Goal: Book appointment/travel/reservation

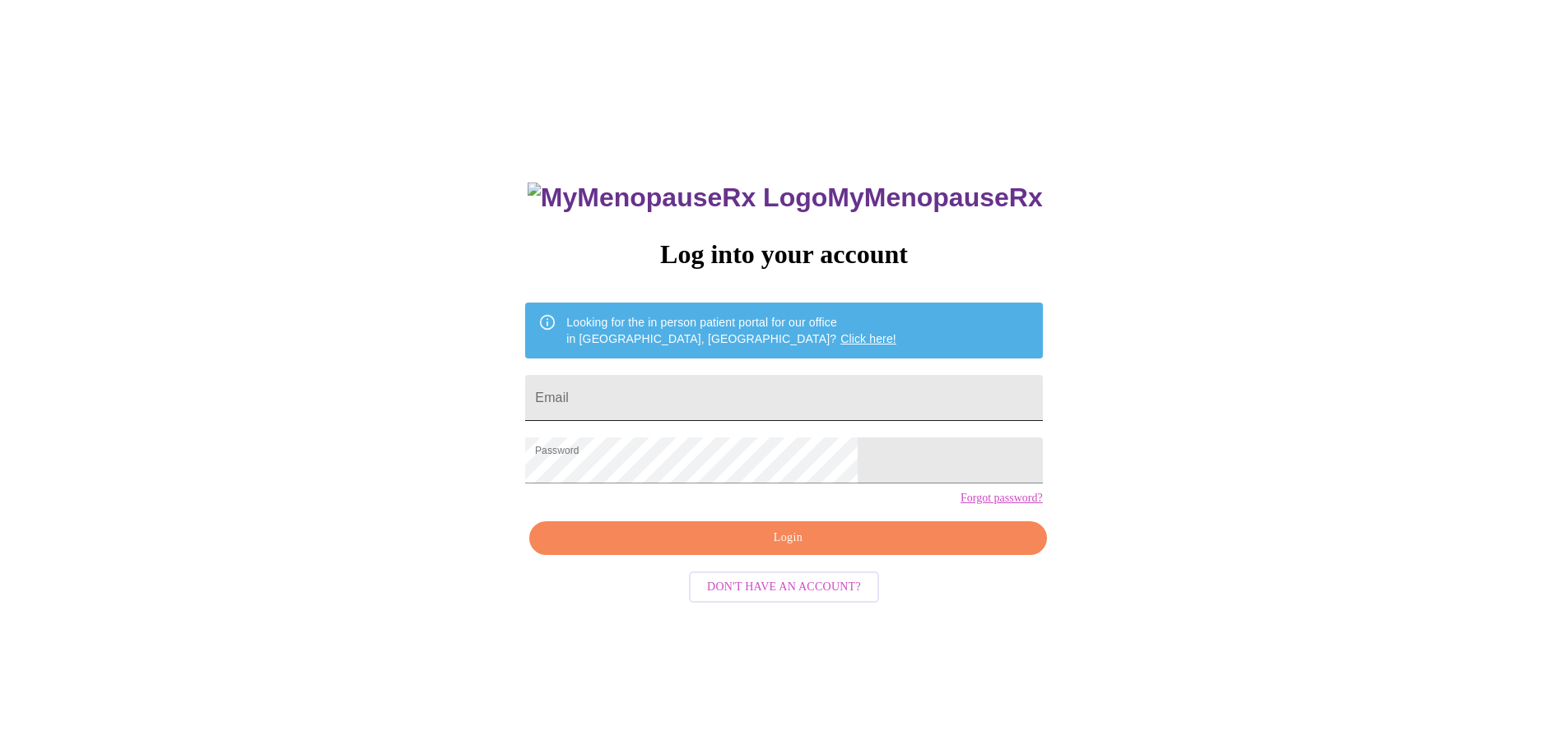
click at [774, 395] on input "Email" at bounding box center [783, 399] width 517 height 46
type input "[EMAIL_ADDRESS][DOMAIN_NAME]"
click at [760, 548] on span "Login" at bounding box center [788, 538] width 479 height 20
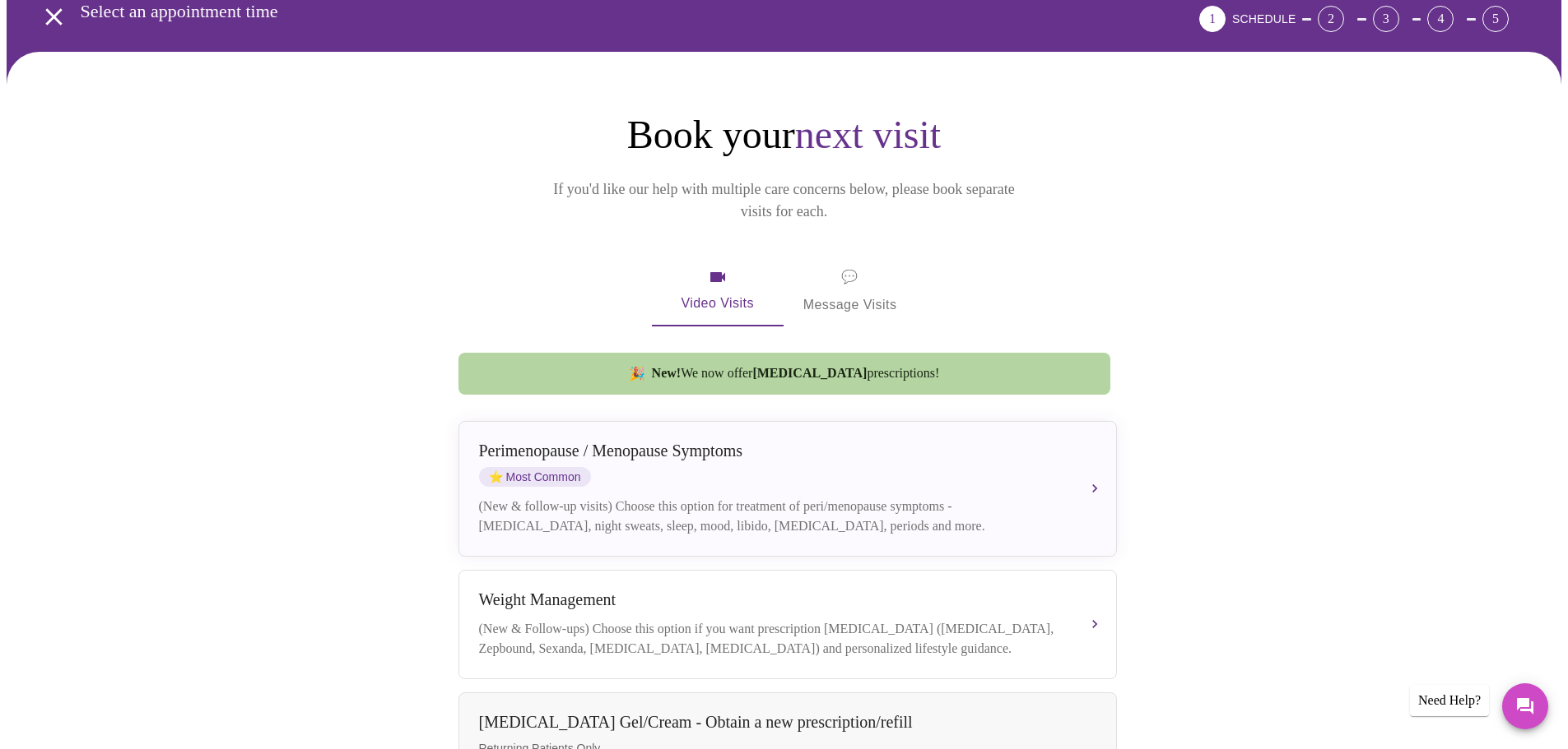
scroll to position [247, 0]
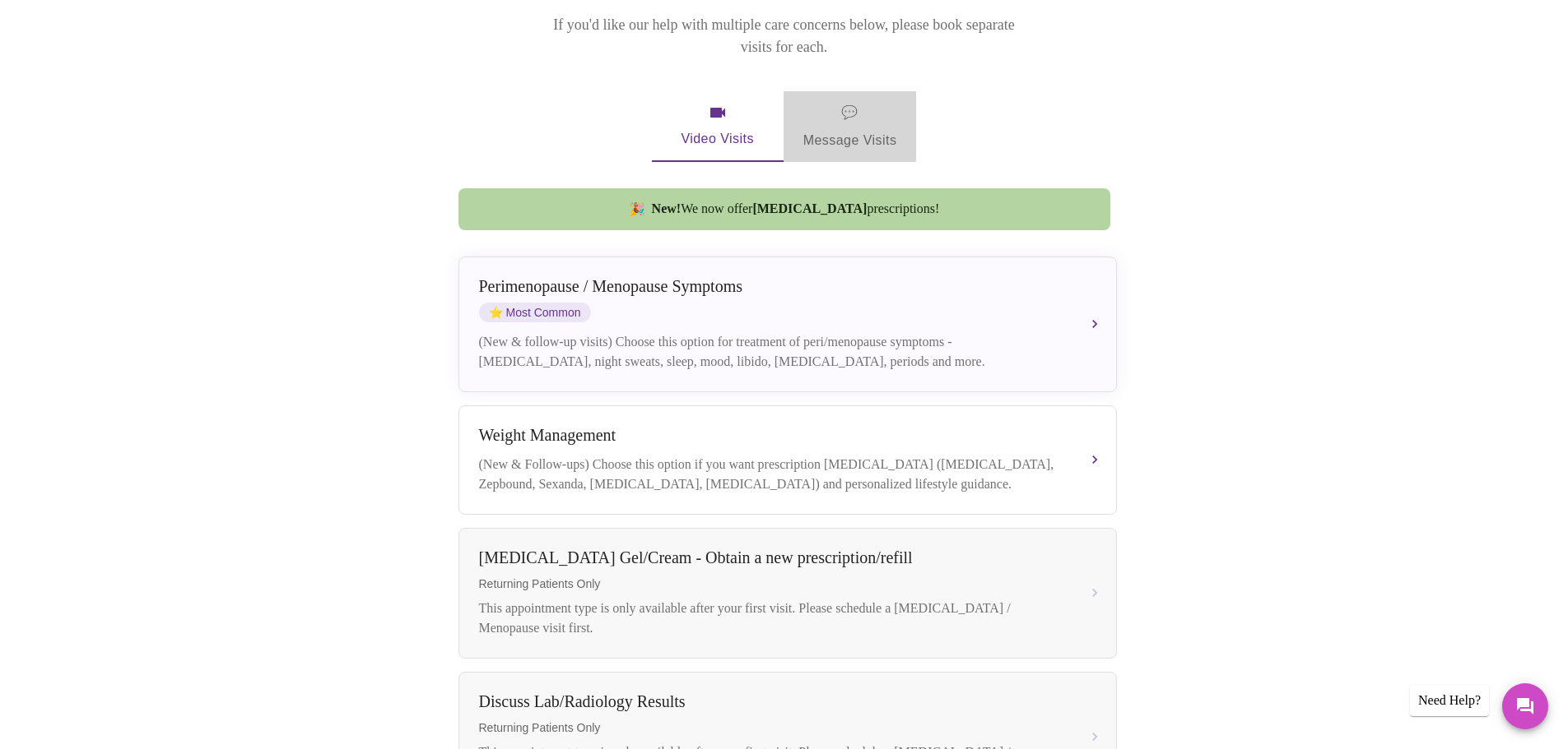
click at [860, 101] on span "💬 Message Visits" at bounding box center [850, 126] width 94 height 51
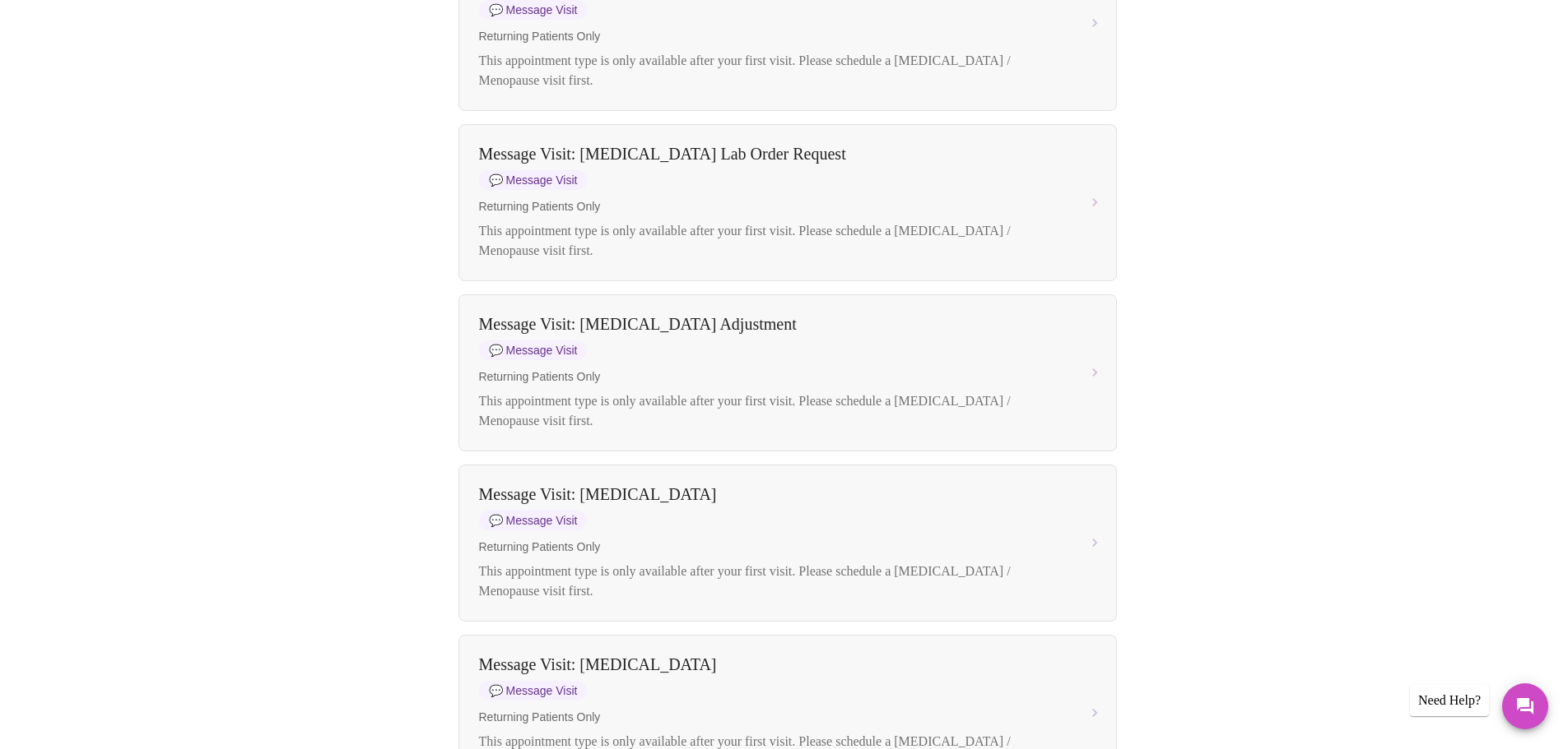
scroll to position [822, 0]
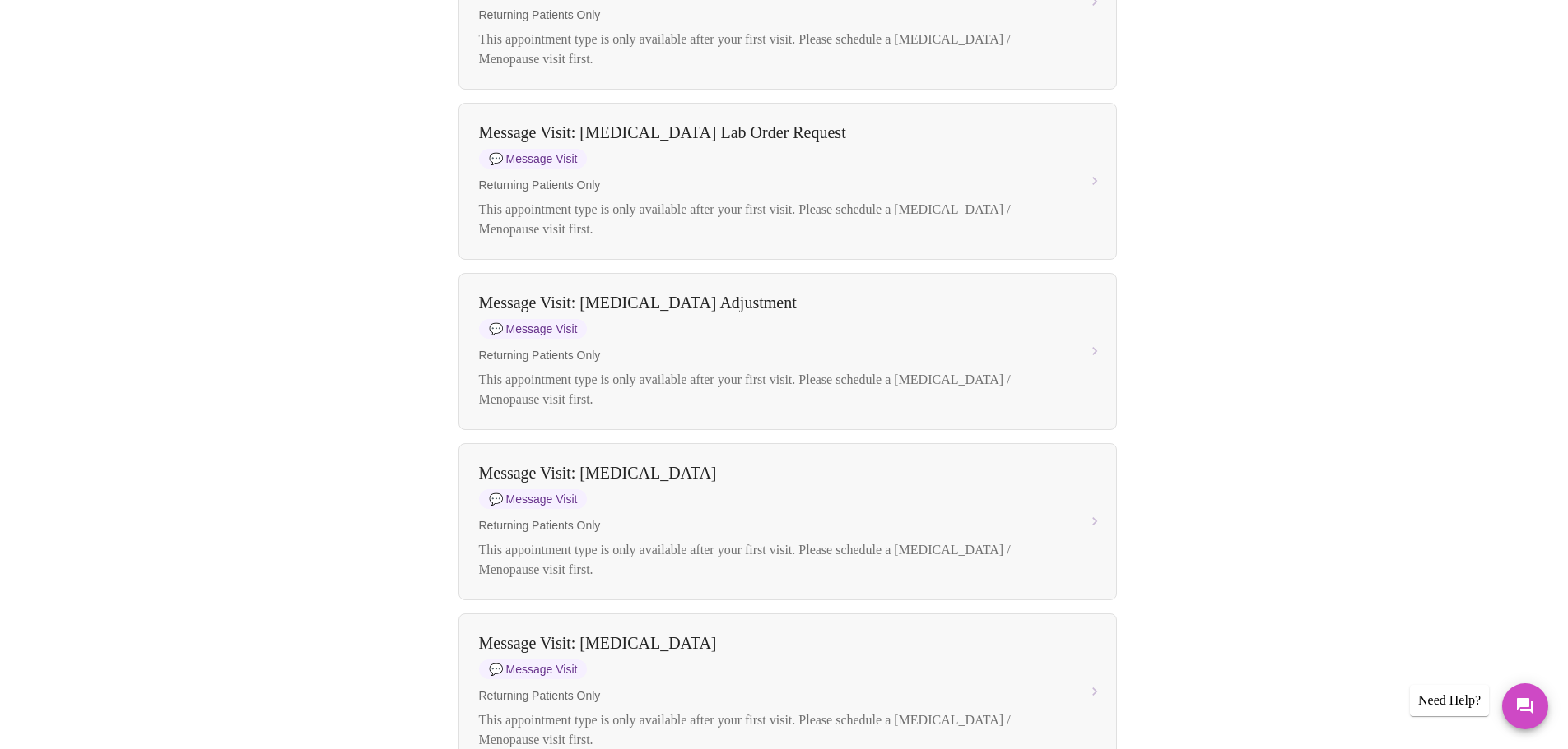
click at [1457, 305] on div "Book your next visit If you'd like our help with multiple care concerns below, …" at bounding box center [784, 680] width 1554 height 2738
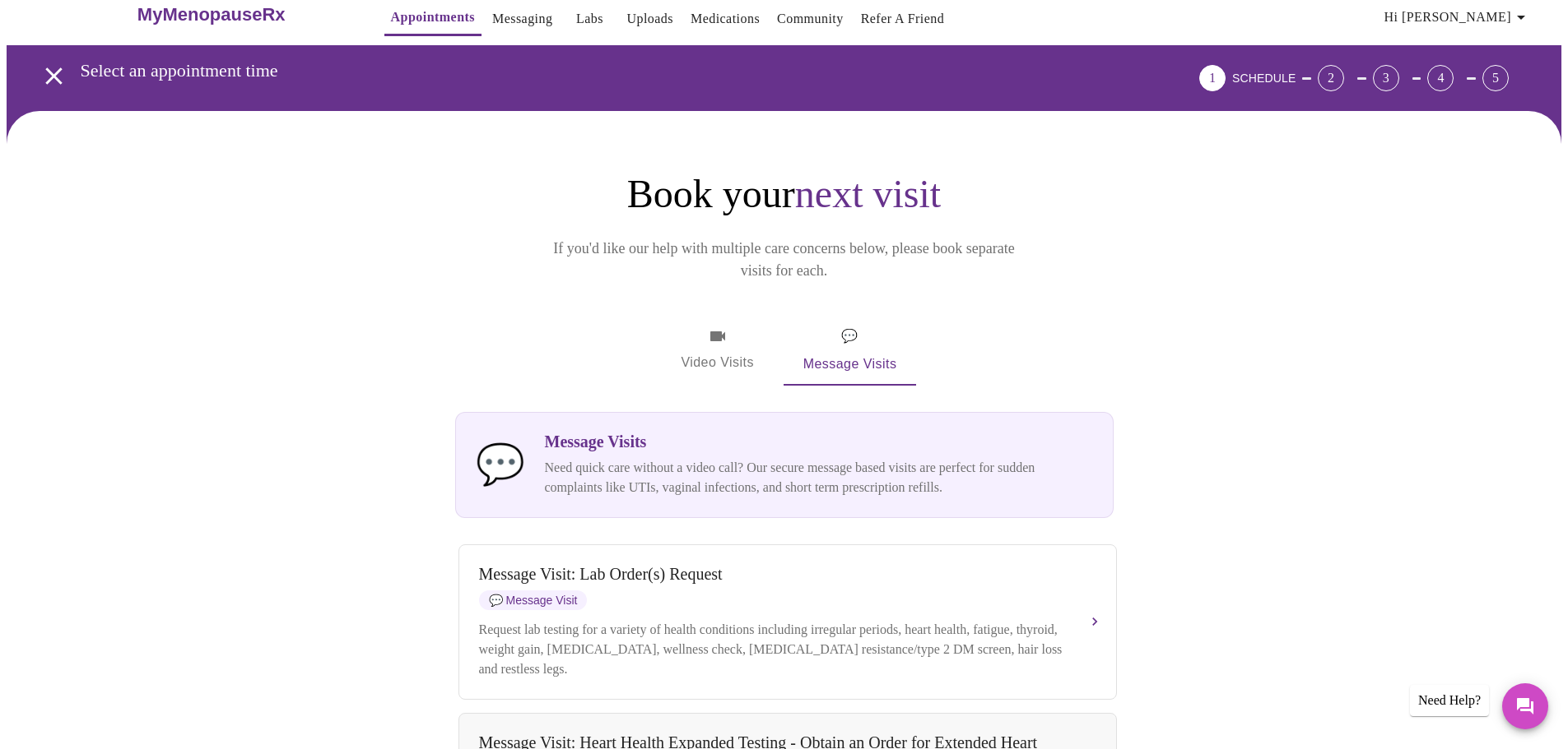
scroll to position [0, 0]
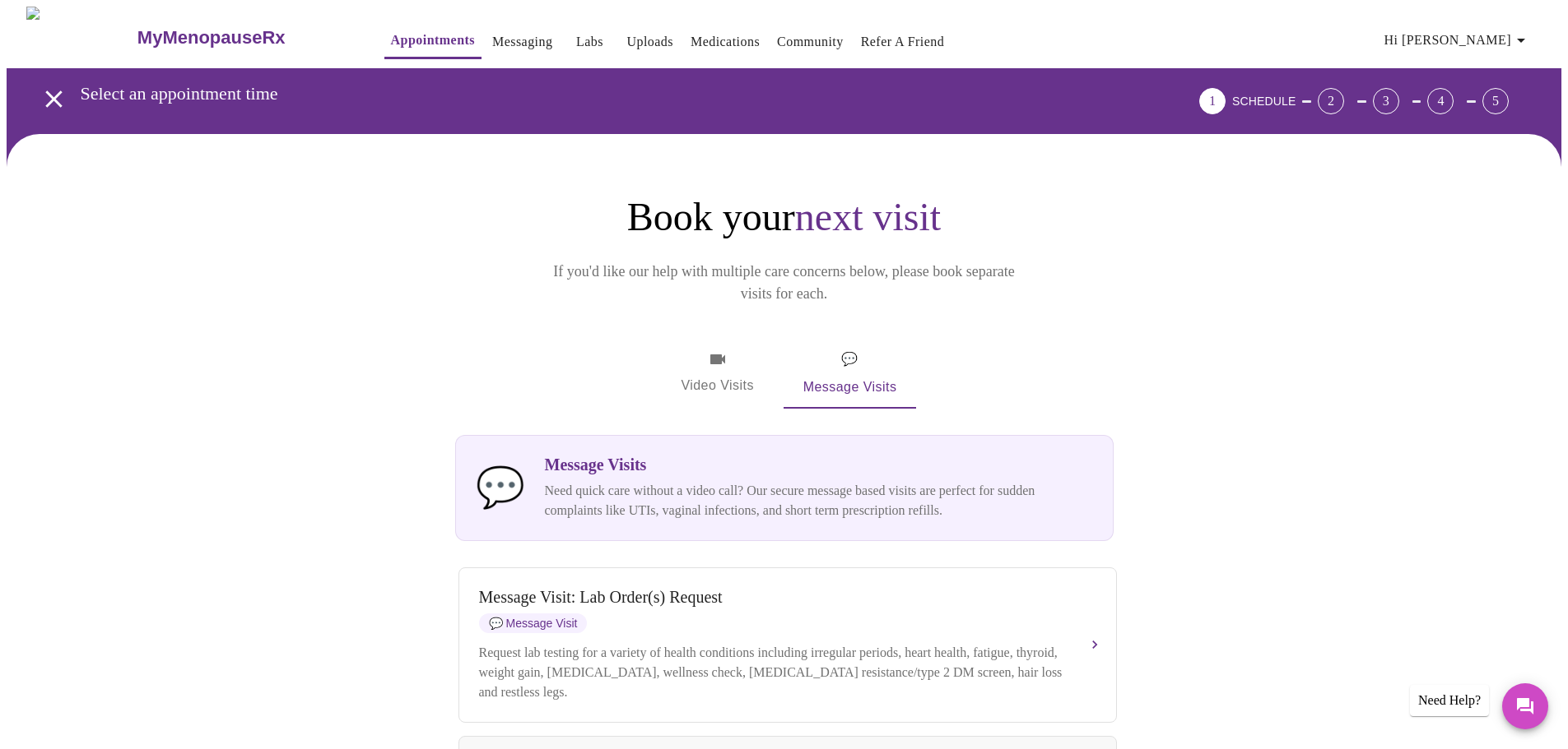
click at [687, 482] on p "Need quick care without a video call? Our secure message based visits are perfe…" at bounding box center [819, 501] width 548 height 40
click at [732, 349] on span "Video Visits" at bounding box center [716, 373] width 92 height 47
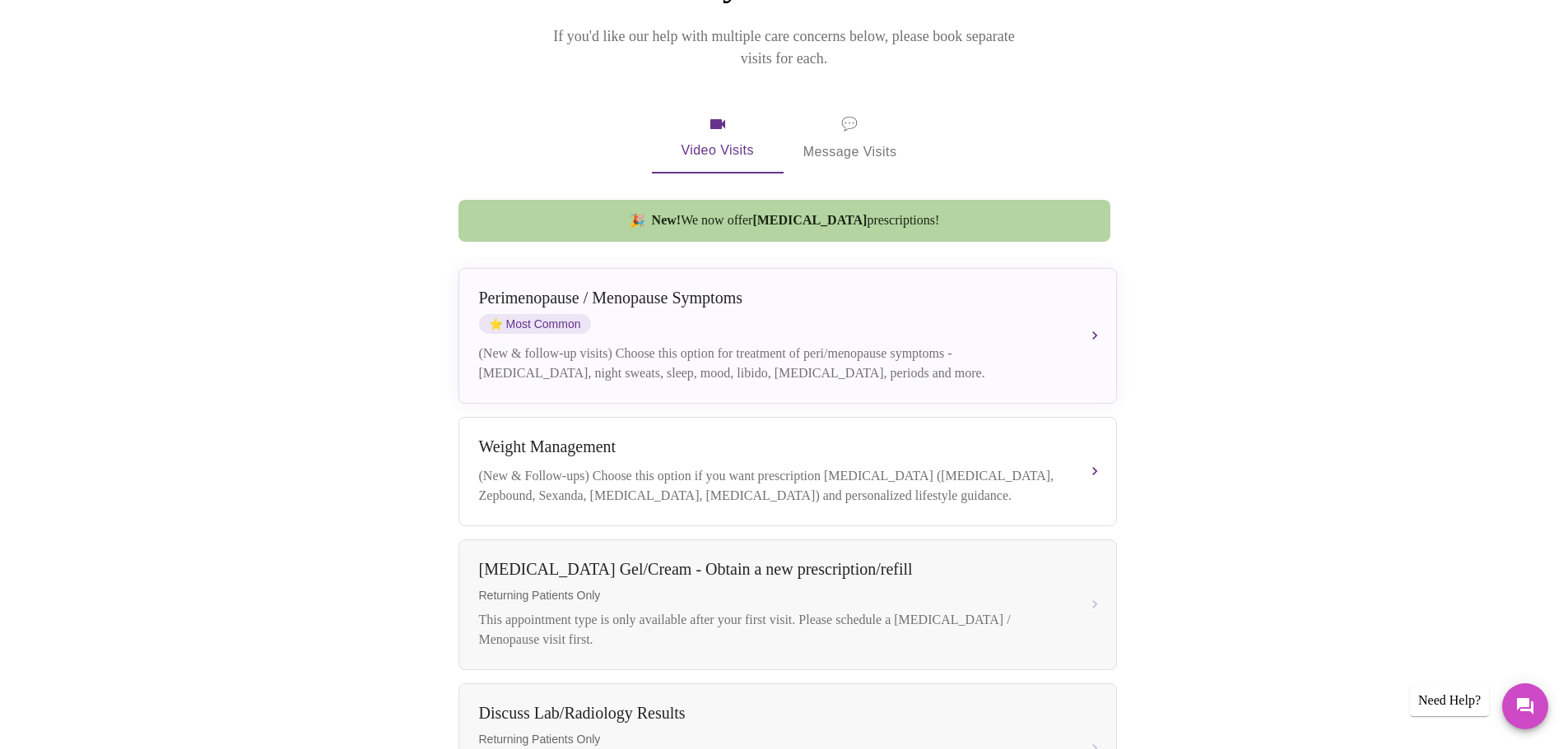
scroll to position [247, 0]
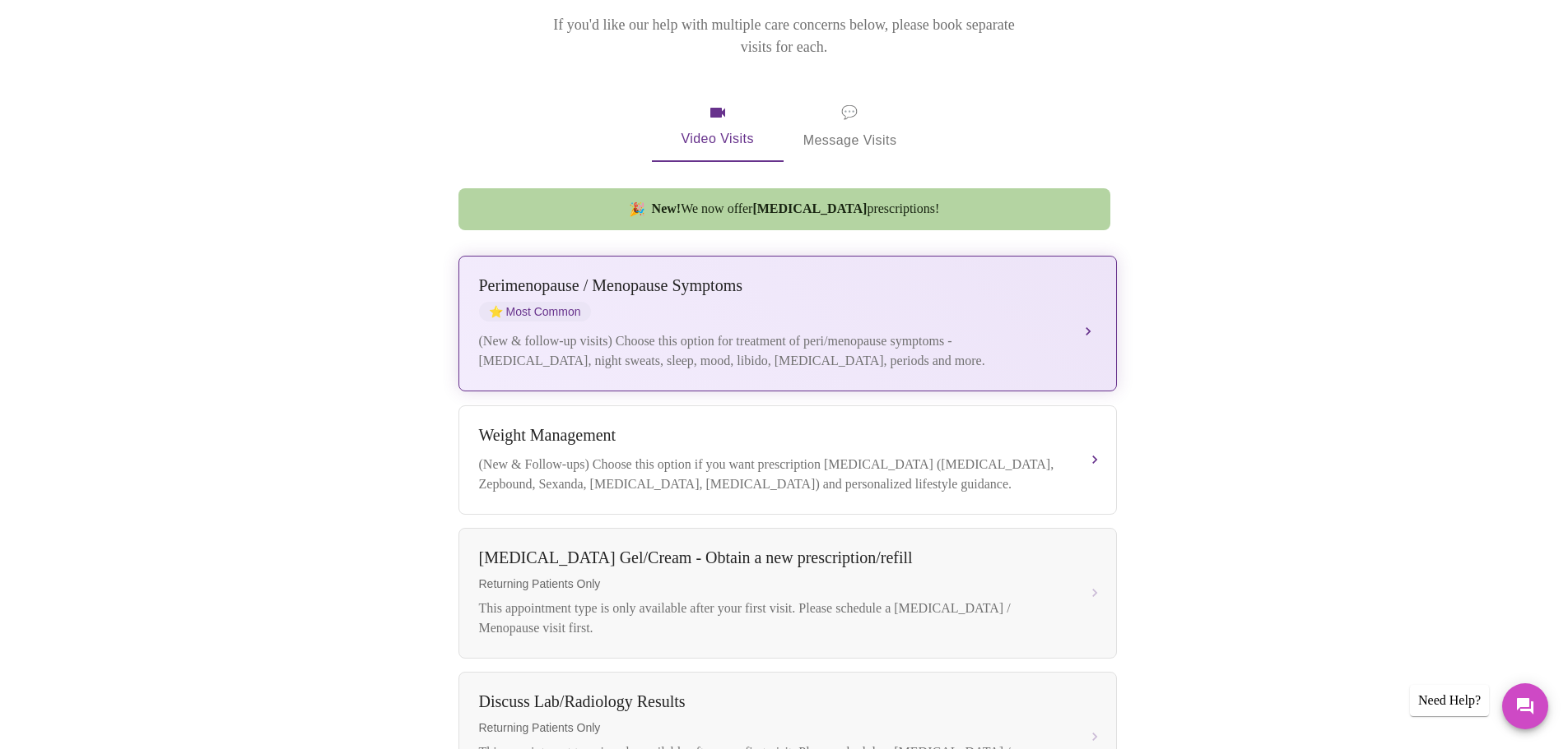
click at [1086, 306] on button "[MEDICAL_DATA] / Menopause Symptoms ⭐ Most Common (New & follow-up visits) Choo…" at bounding box center [788, 323] width 658 height 136
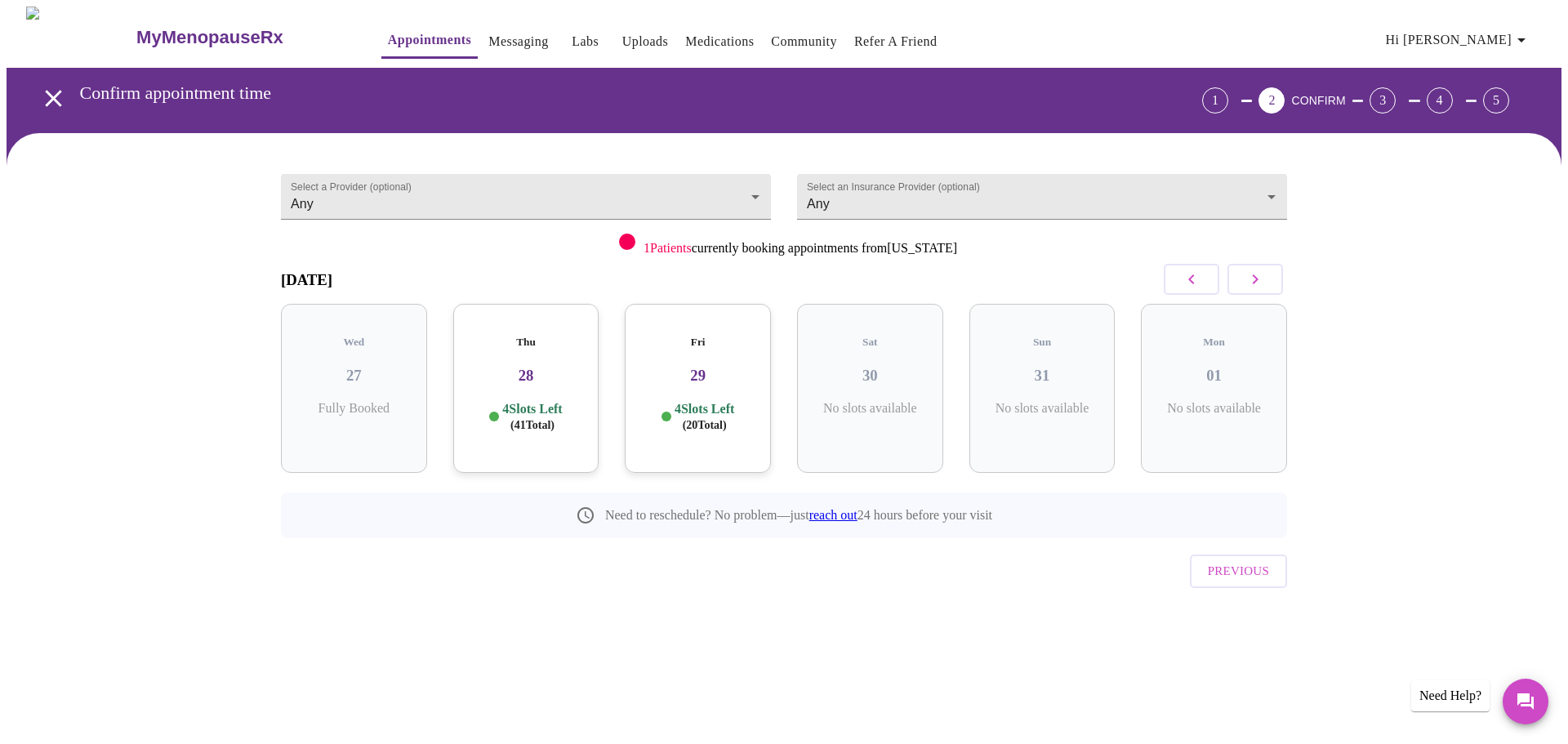
click at [544, 401] on p "4 Slots Left ( 41 Total)" at bounding box center [532, 416] width 59 height 32
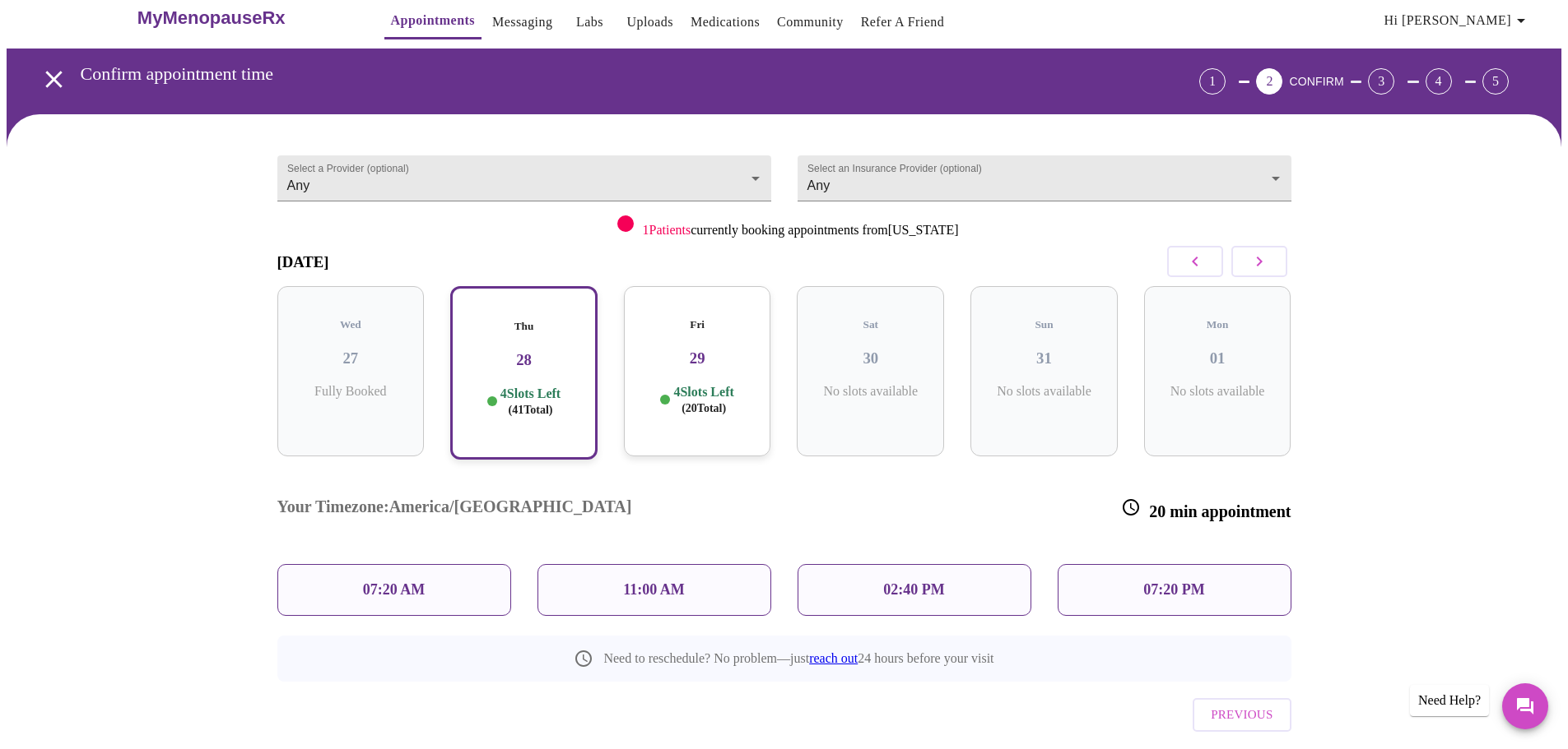
scroll to position [31, 0]
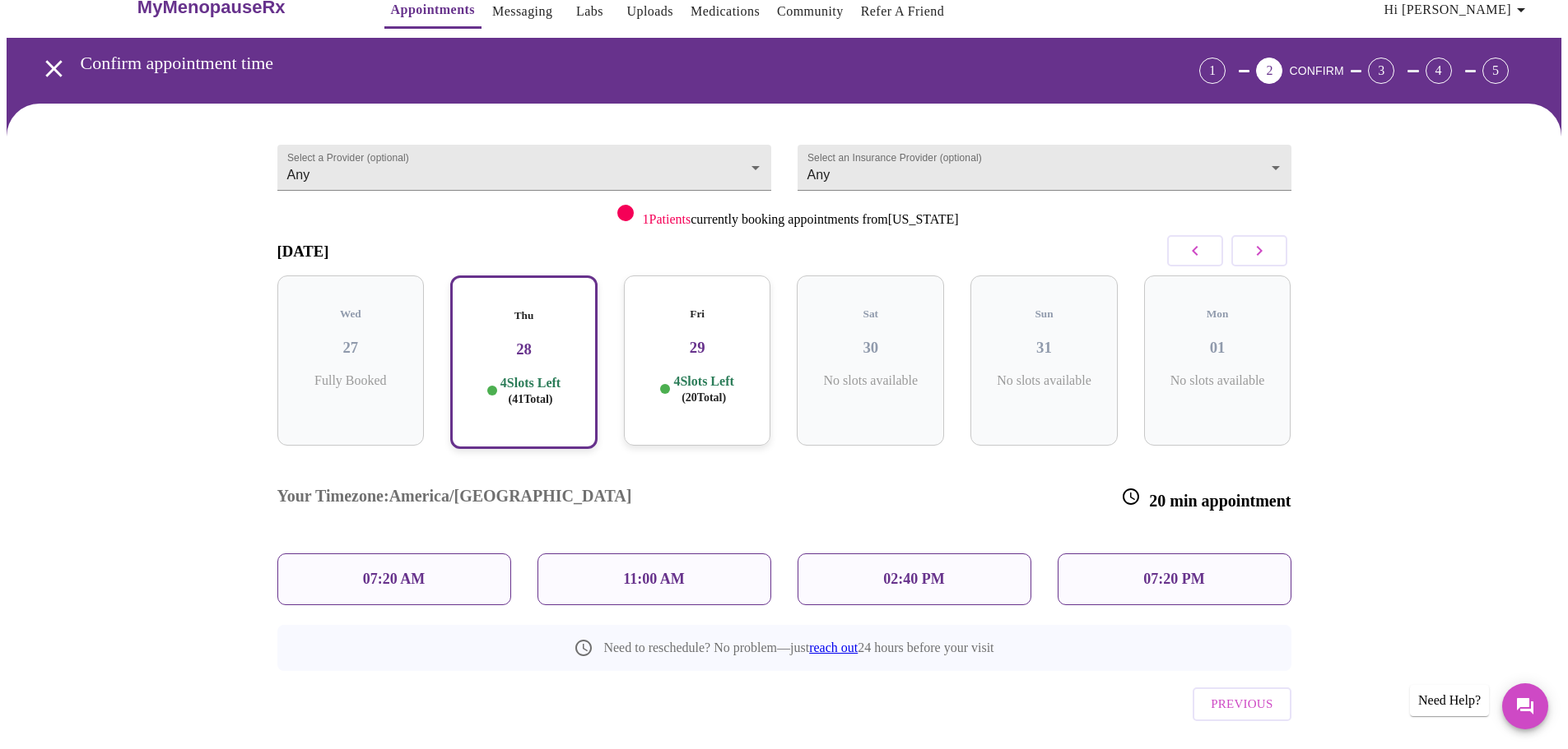
click at [927, 570] on p "02:40 PM" at bounding box center [912, 579] width 61 height 17
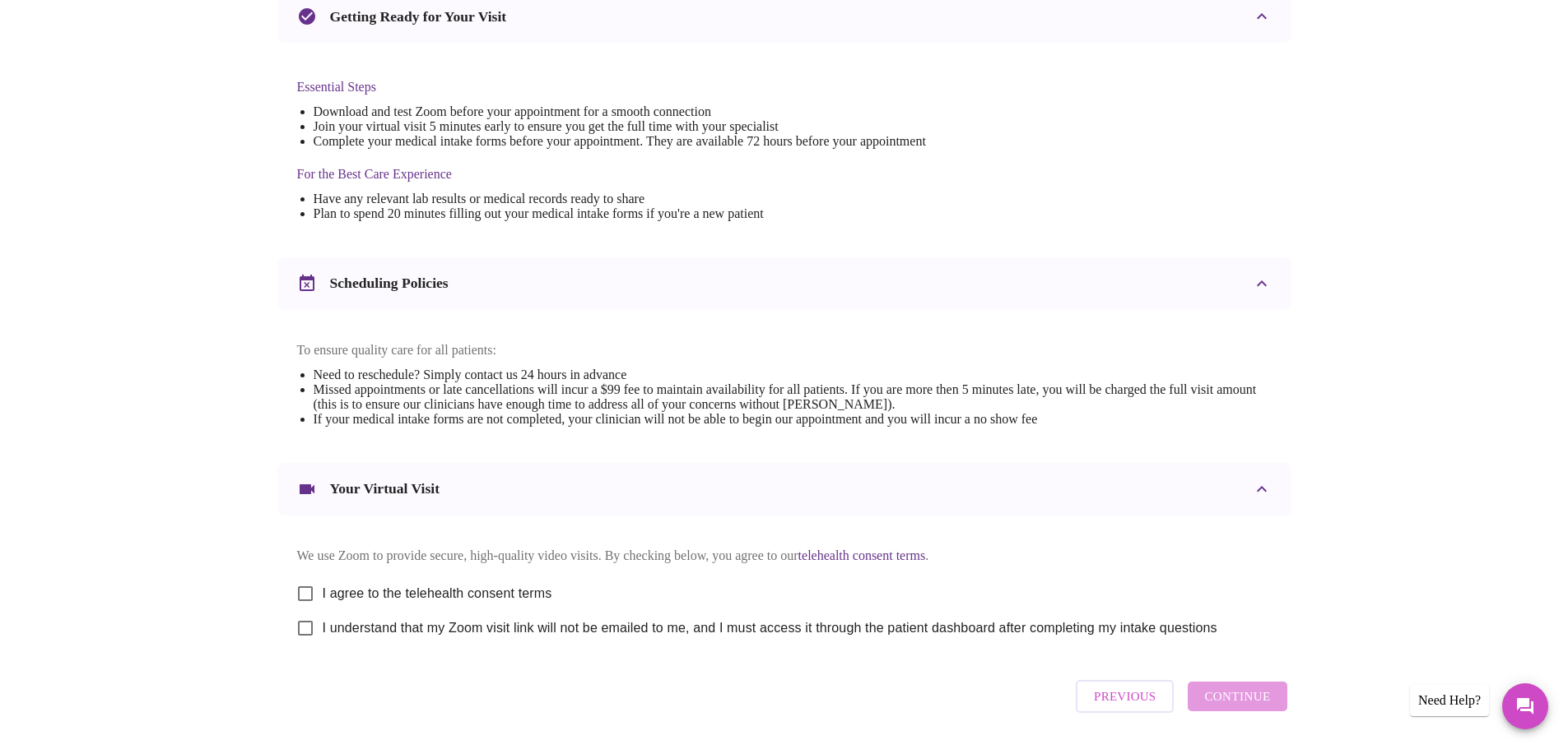
scroll to position [411, 0]
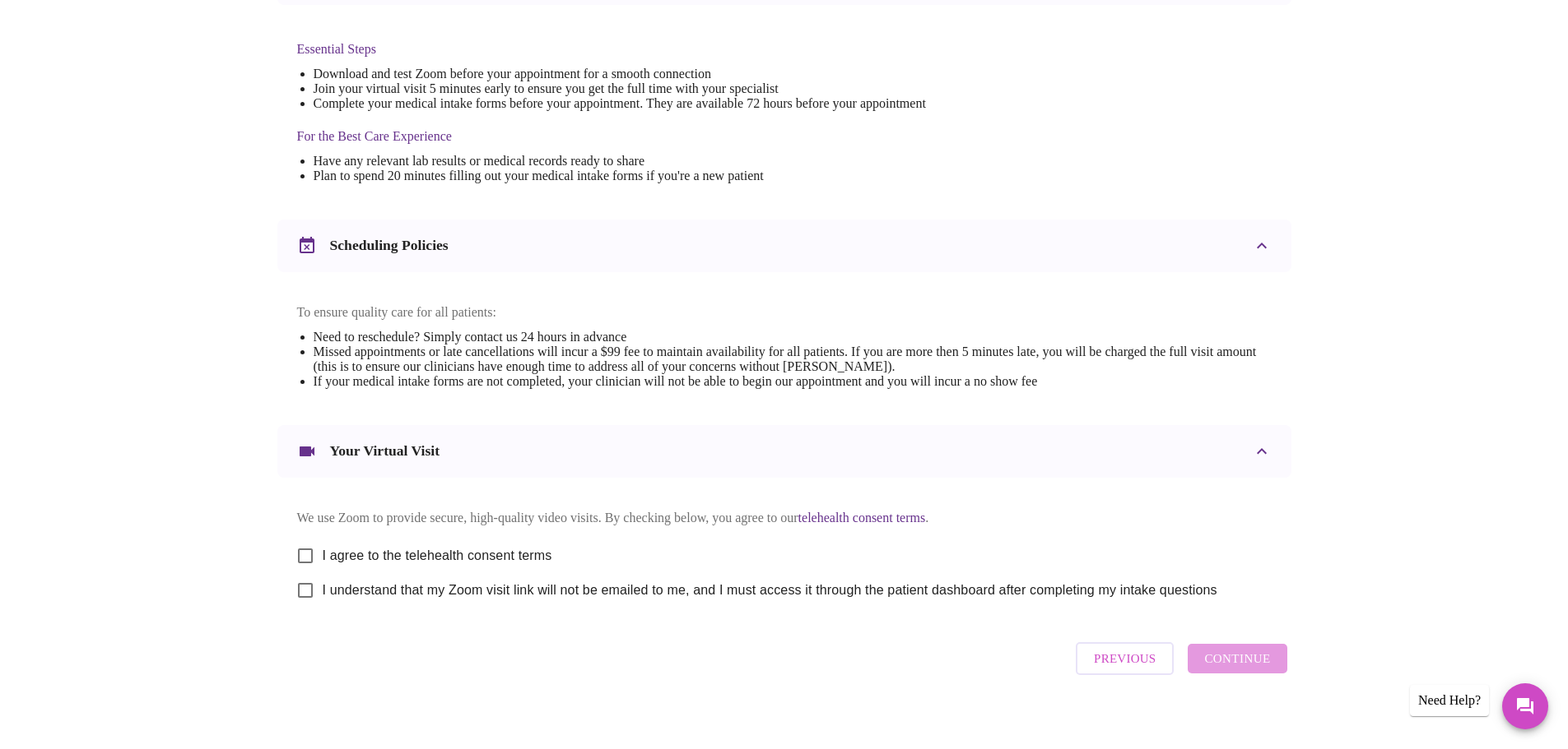
click at [310, 569] on input "I agree to the telehealth consent terms" at bounding box center [305, 556] width 35 height 35
checkbox input "true"
click at [308, 601] on input "I understand that my Zoom visit link will not be emailed to me, and I must acce…" at bounding box center [305, 591] width 35 height 35
checkbox input "true"
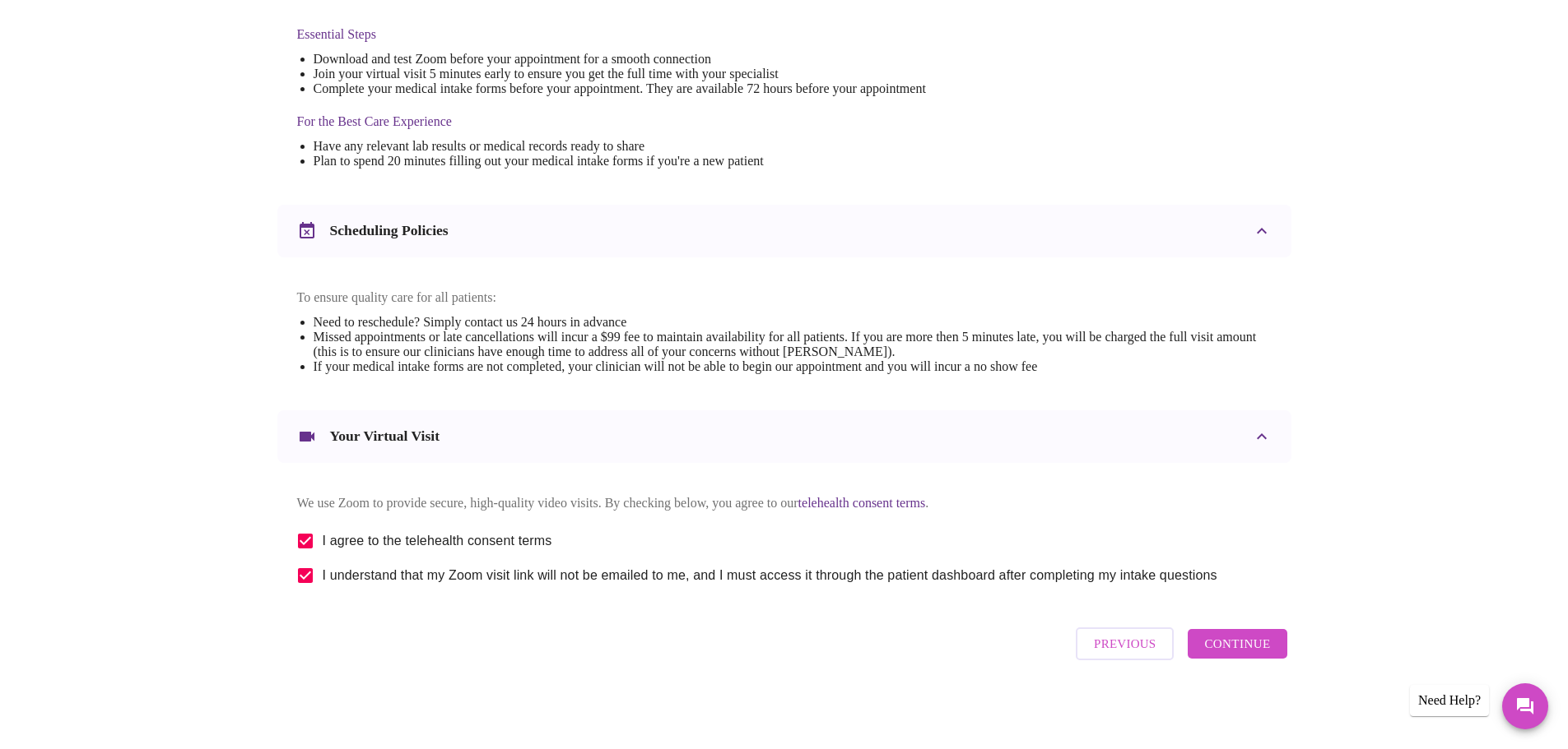
scroll to position [443, 0]
click at [1225, 654] on span "Continue" at bounding box center [1237, 644] width 66 height 21
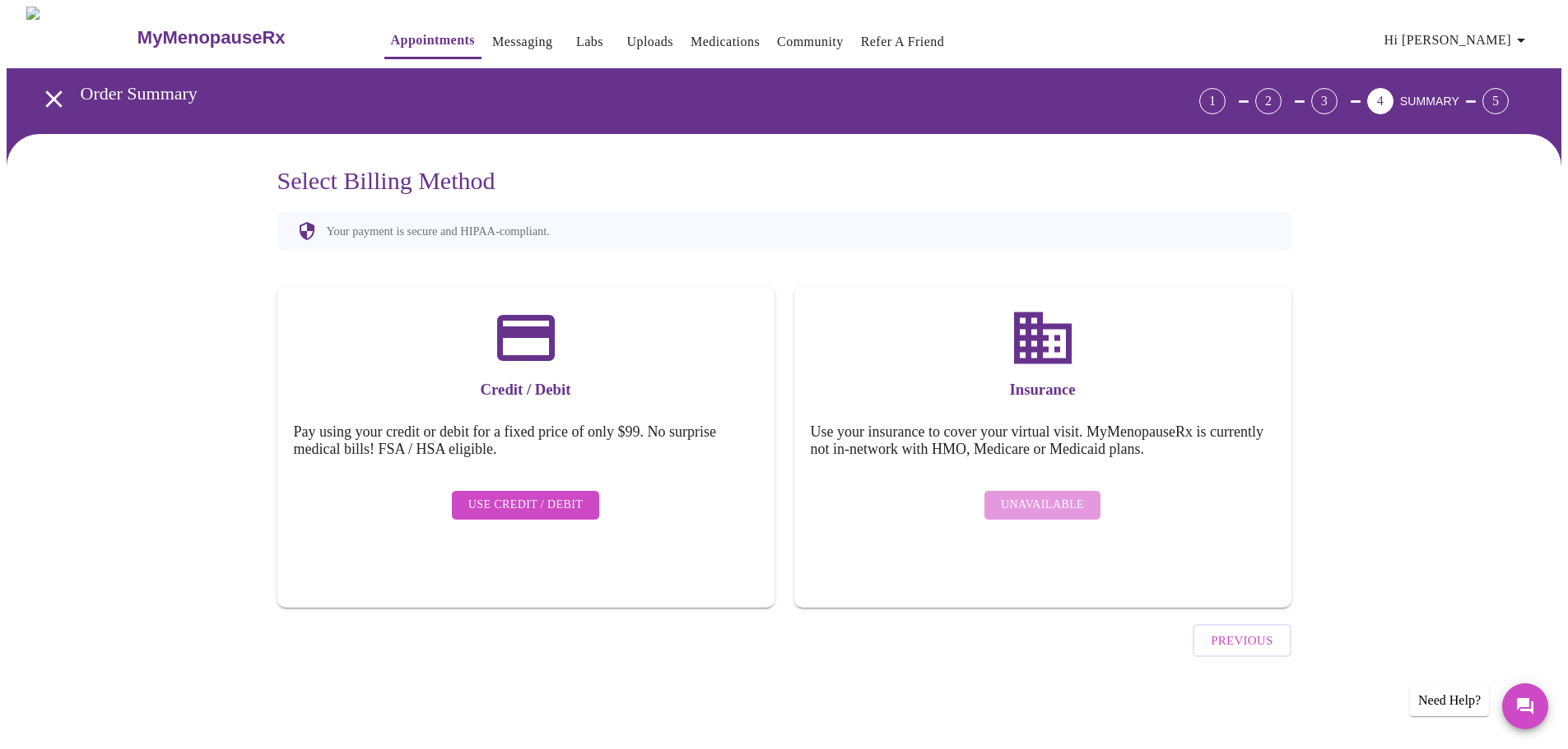
scroll to position [0, 0]
click at [1038, 492] on div "Unavailable" at bounding box center [1048, 505] width 464 height 45
click at [1047, 359] on icon at bounding box center [1049, 338] width 70 height 69
click at [519, 497] on span "Use Credit / Debit" at bounding box center [531, 505] width 115 height 20
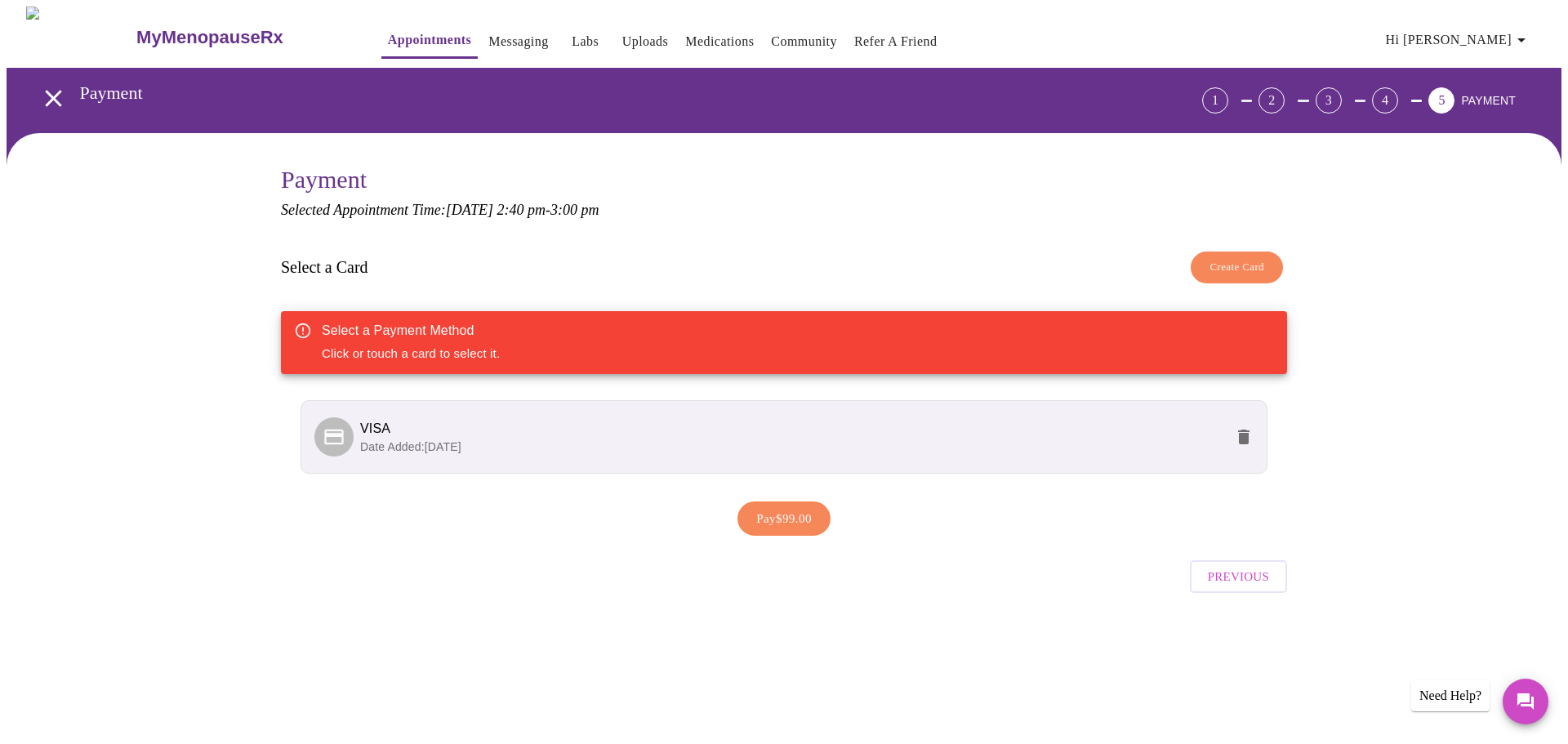
click at [582, 439] on p "Date Added: [DATE]" at bounding box center [793, 447] width 865 height 16
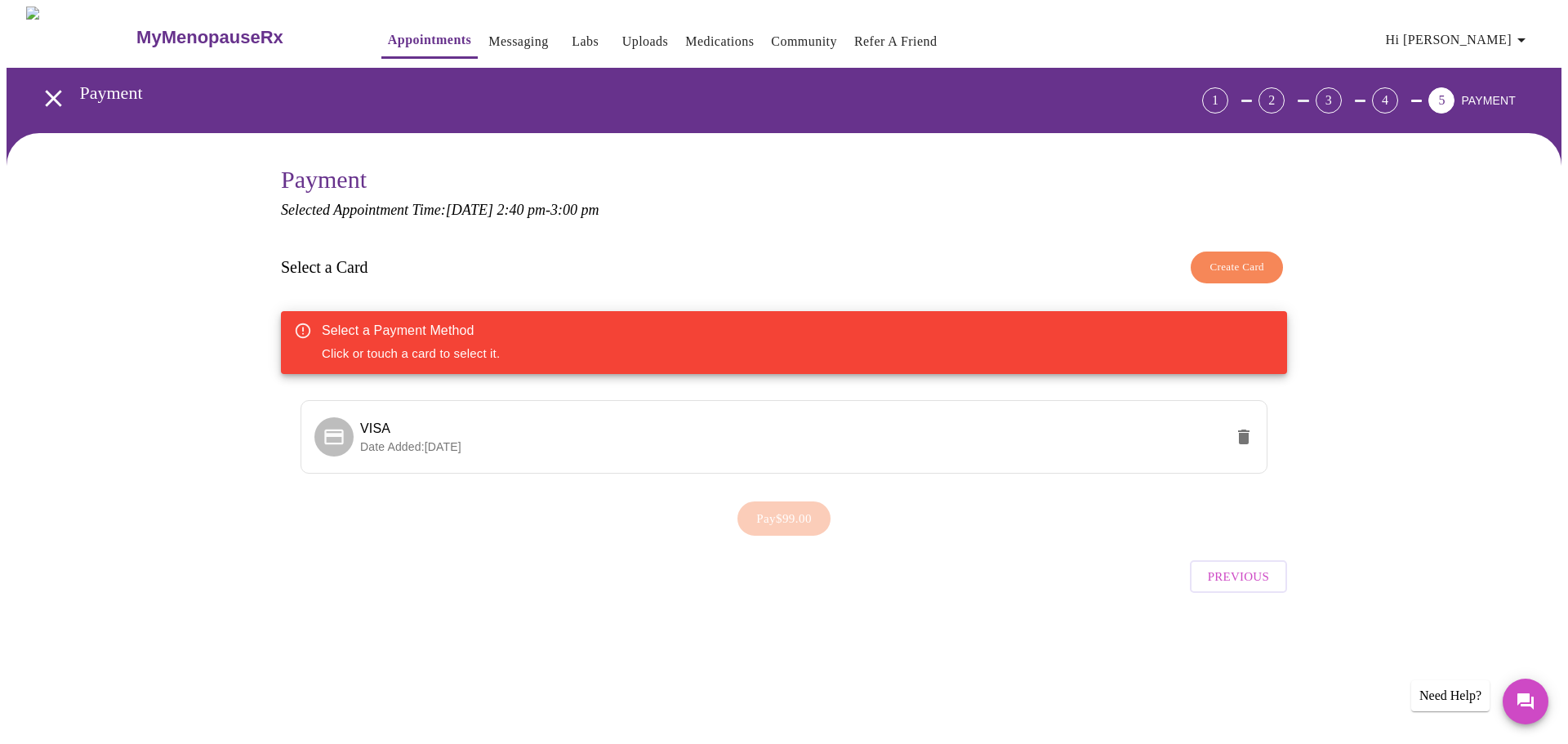
click at [541, 351] on div "Select a Payment Method Click or touch a card to select it." at bounding box center [784, 343] width 1006 height 63
click at [360, 430] on span "VISA" at bounding box center [376, 429] width 31 height 13
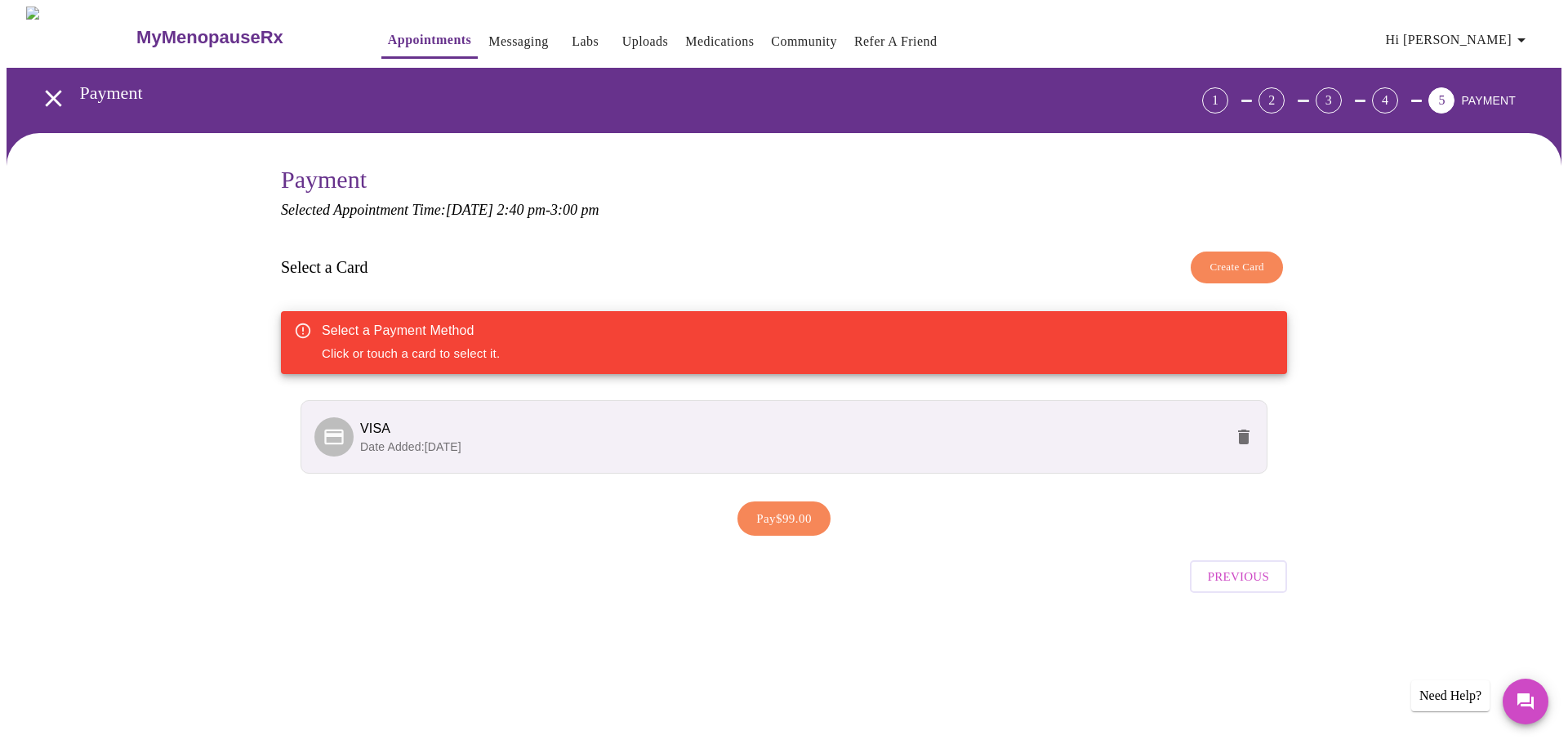
click at [465, 335] on div "Select a Payment Method" at bounding box center [411, 331] width 178 height 19
click at [489, 33] on link "Messaging" at bounding box center [519, 42] width 59 height 23
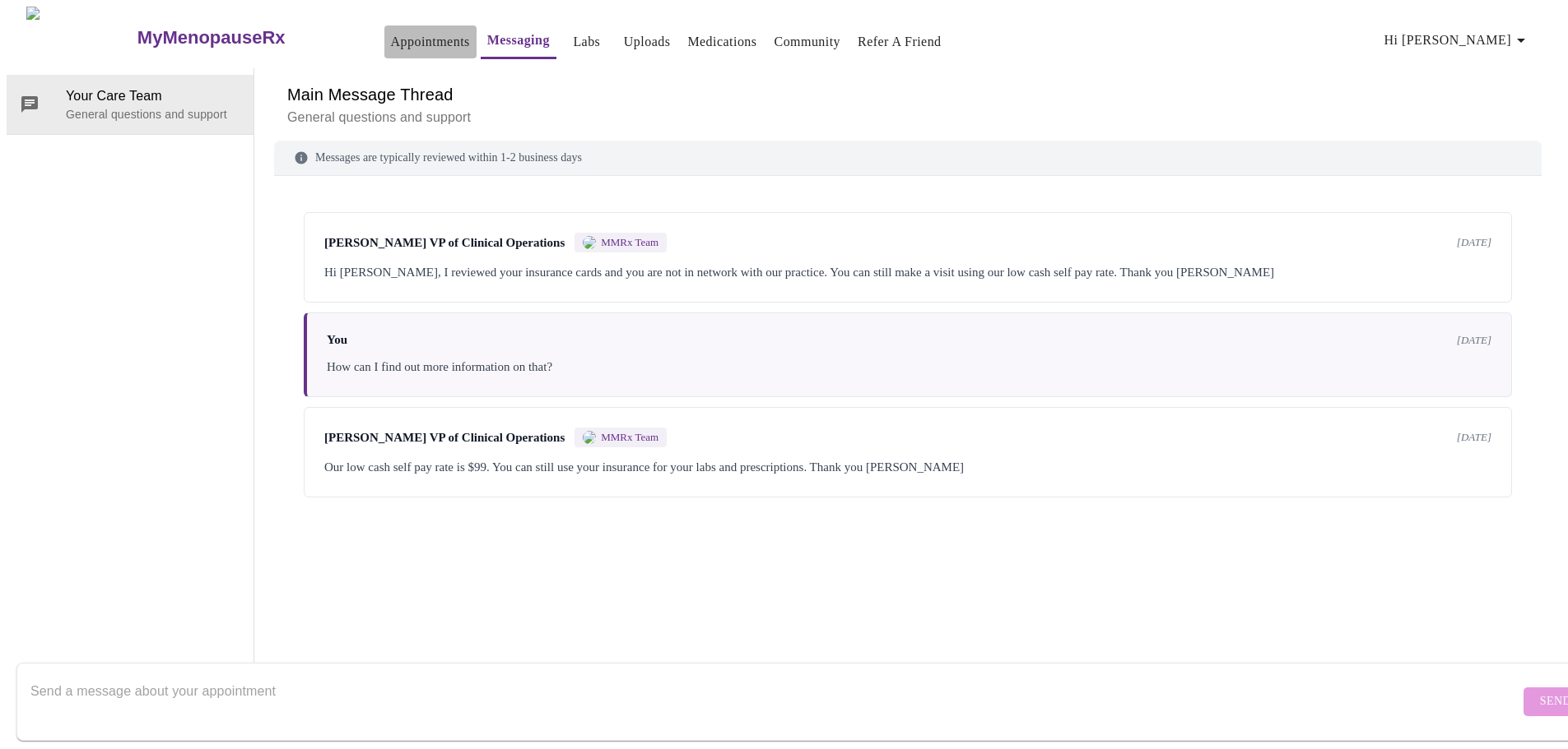
click at [391, 36] on link "Appointments" at bounding box center [431, 42] width 79 height 23
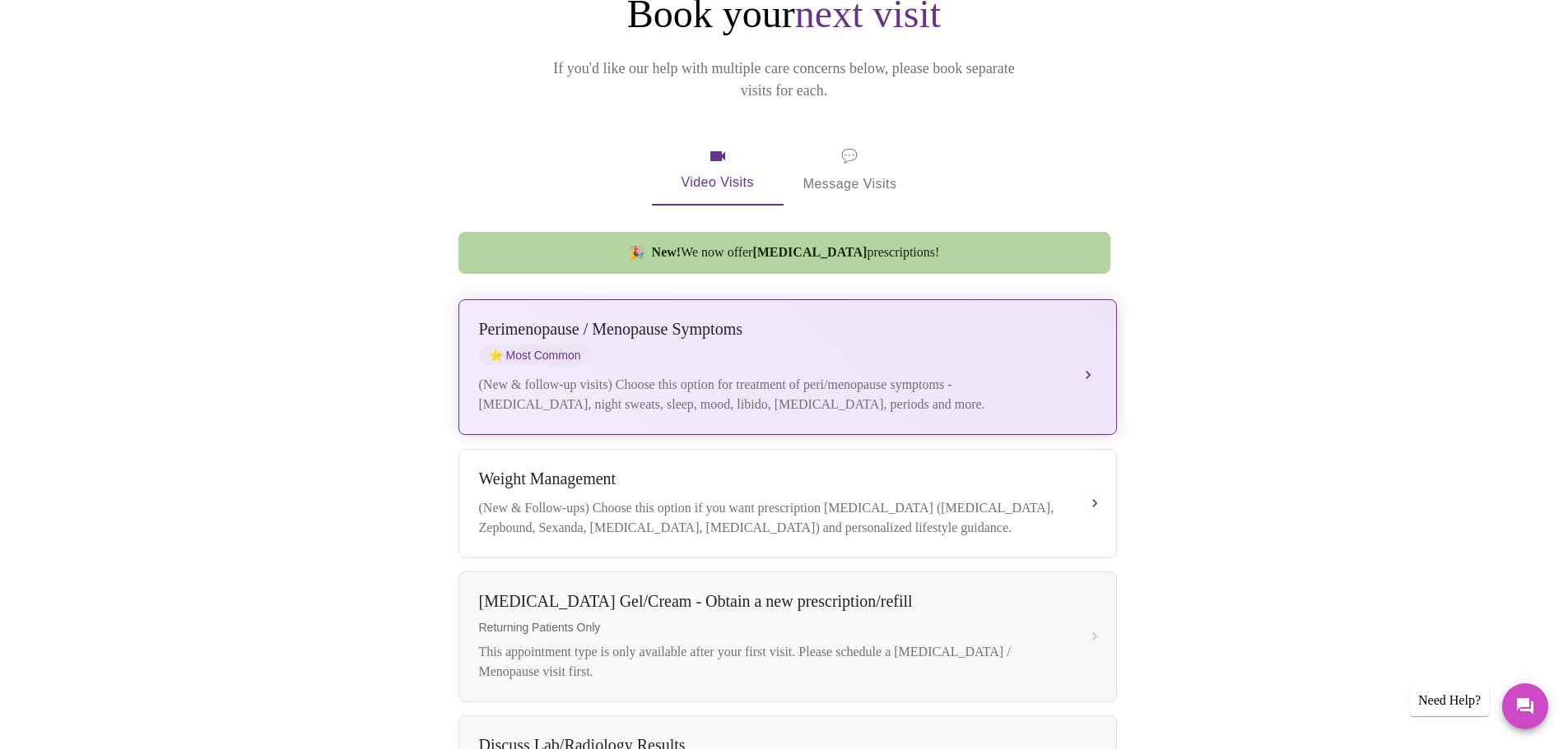
scroll to position [247, 0]
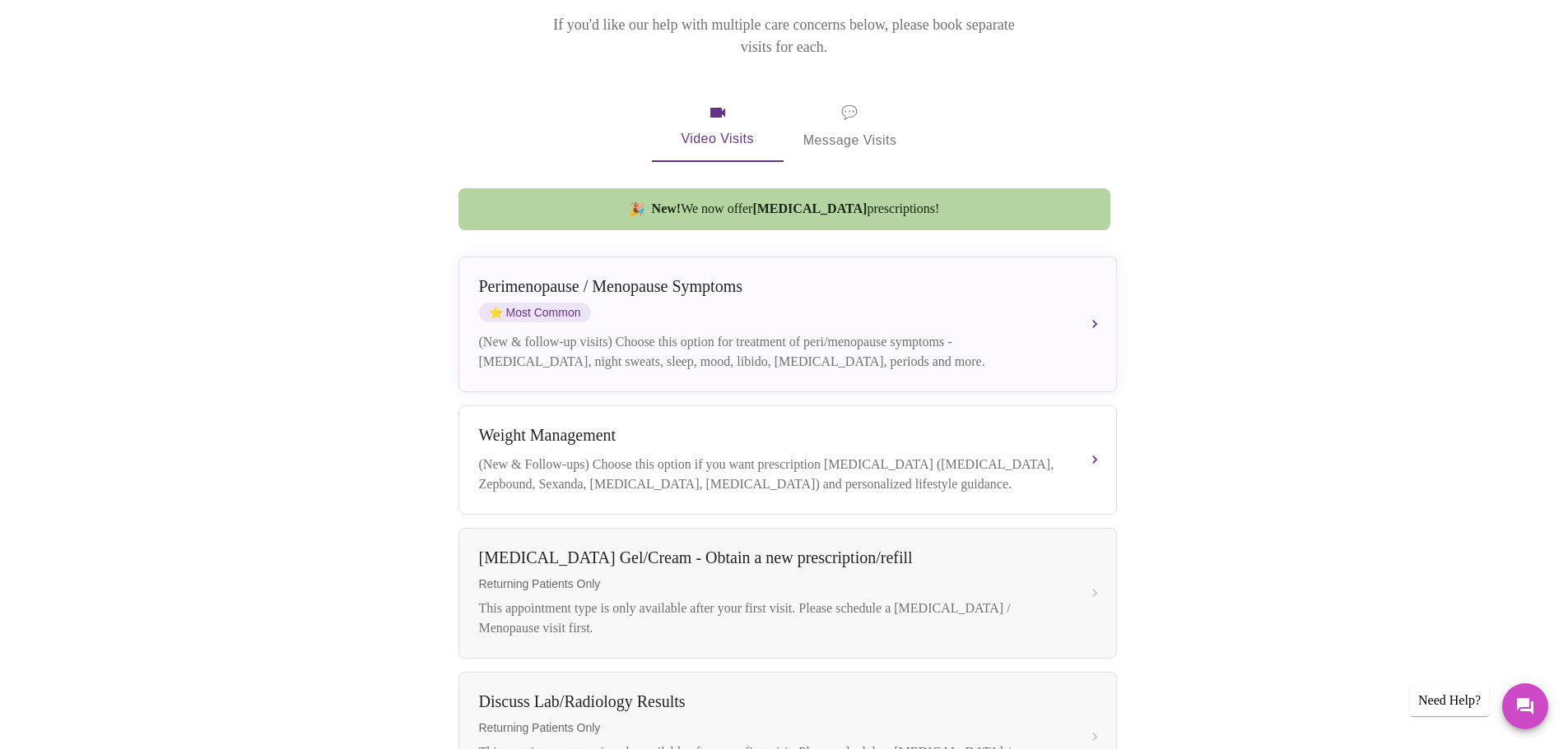
click at [872, 101] on span "💬 Message Visits" at bounding box center [850, 126] width 94 height 51
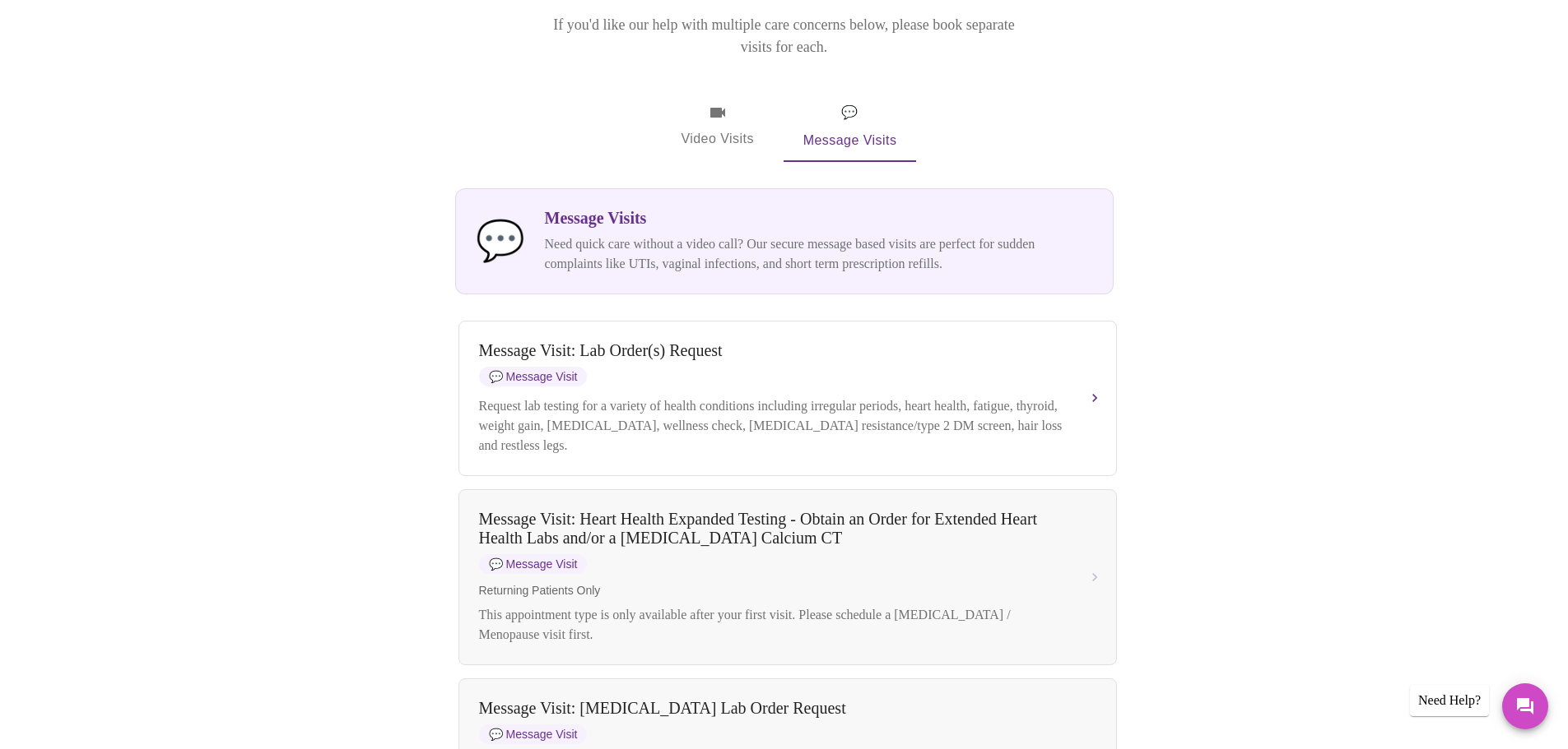
click at [602, 238] on p "Need quick care without a video call? Our secure message based visits are perfe…" at bounding box center [819, 254] width 548 height 40
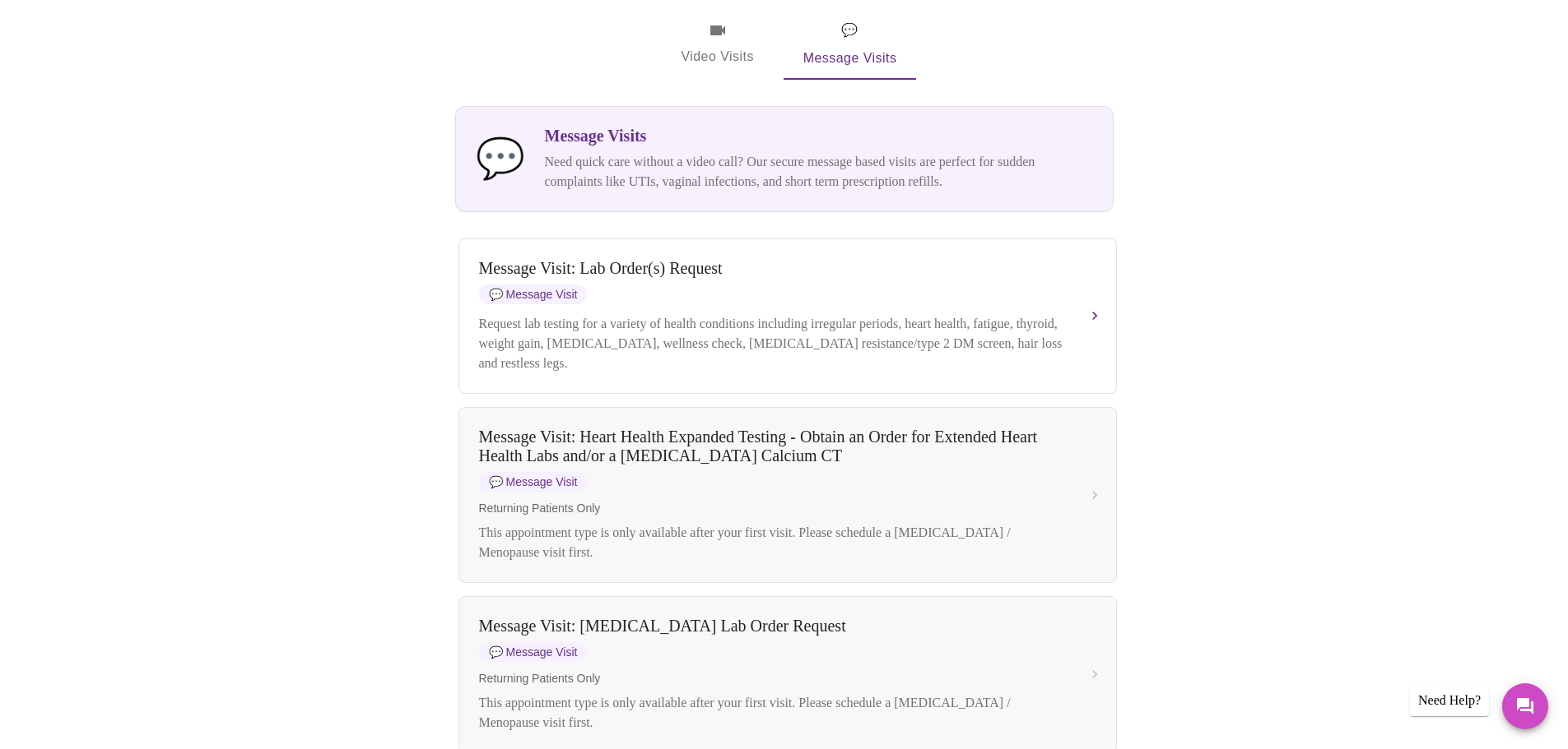
scroll to position [0, 0]
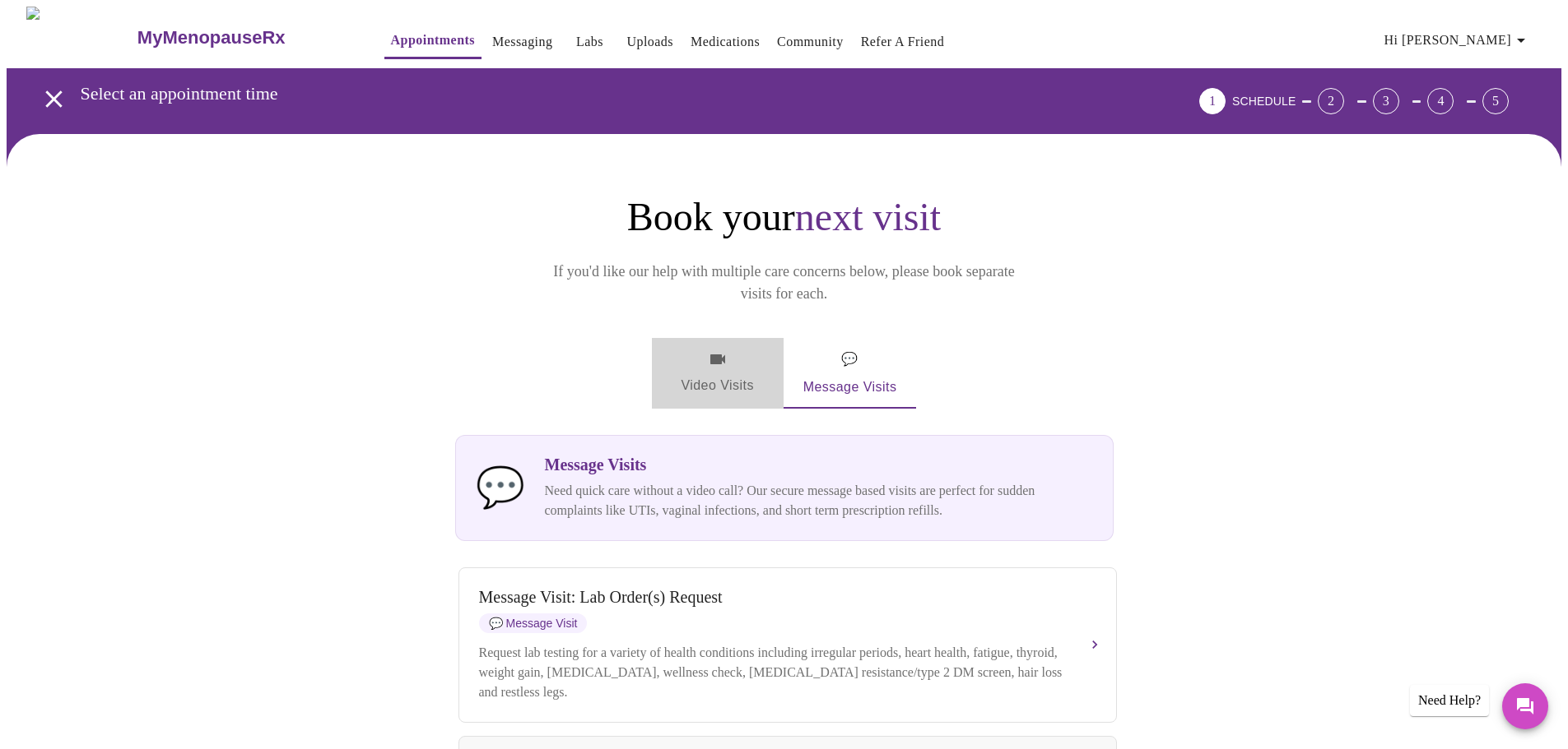
click at [707, 353] on span "Video Visits" at bounding box center [716, 373] width 92 height 47
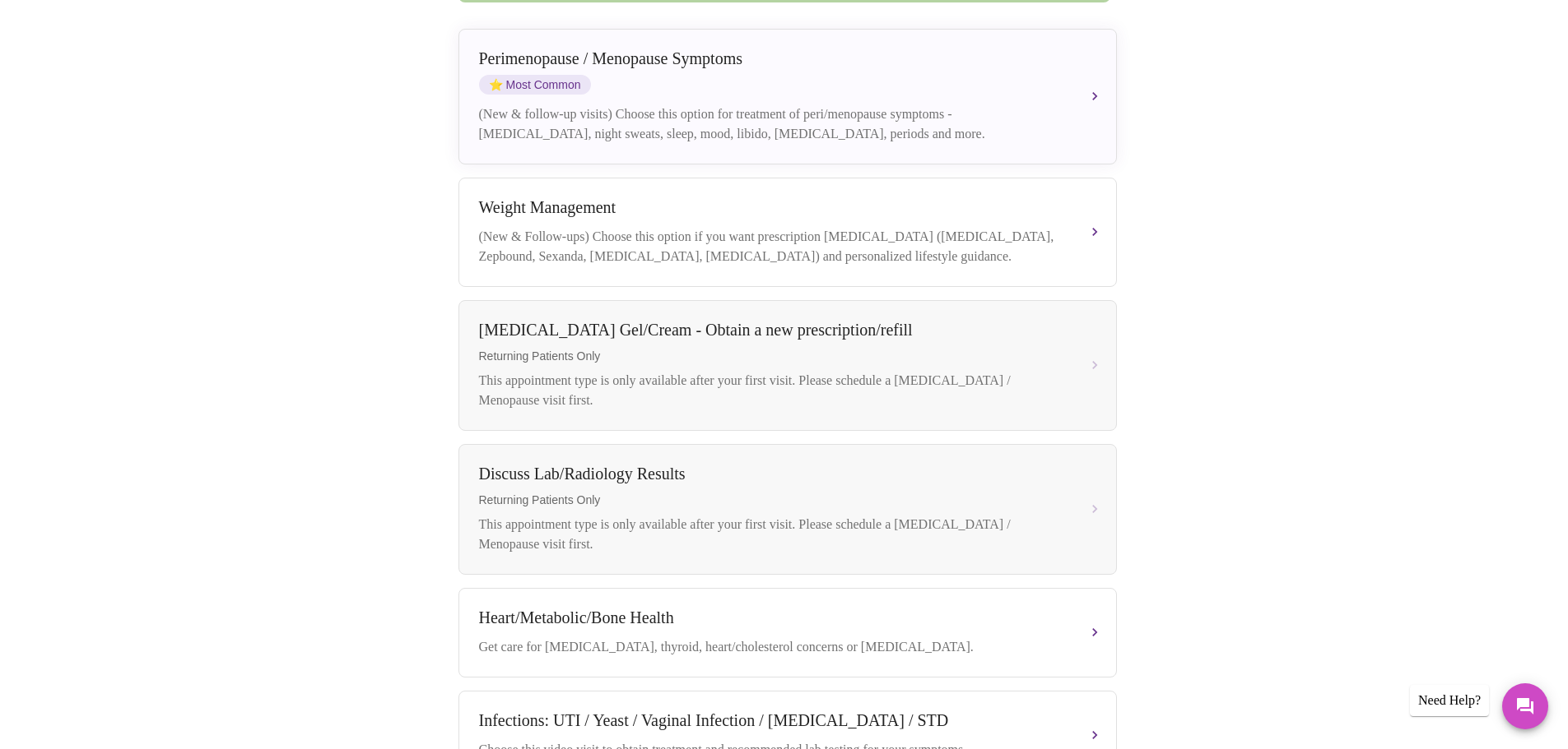
scroll to position [409, 0]
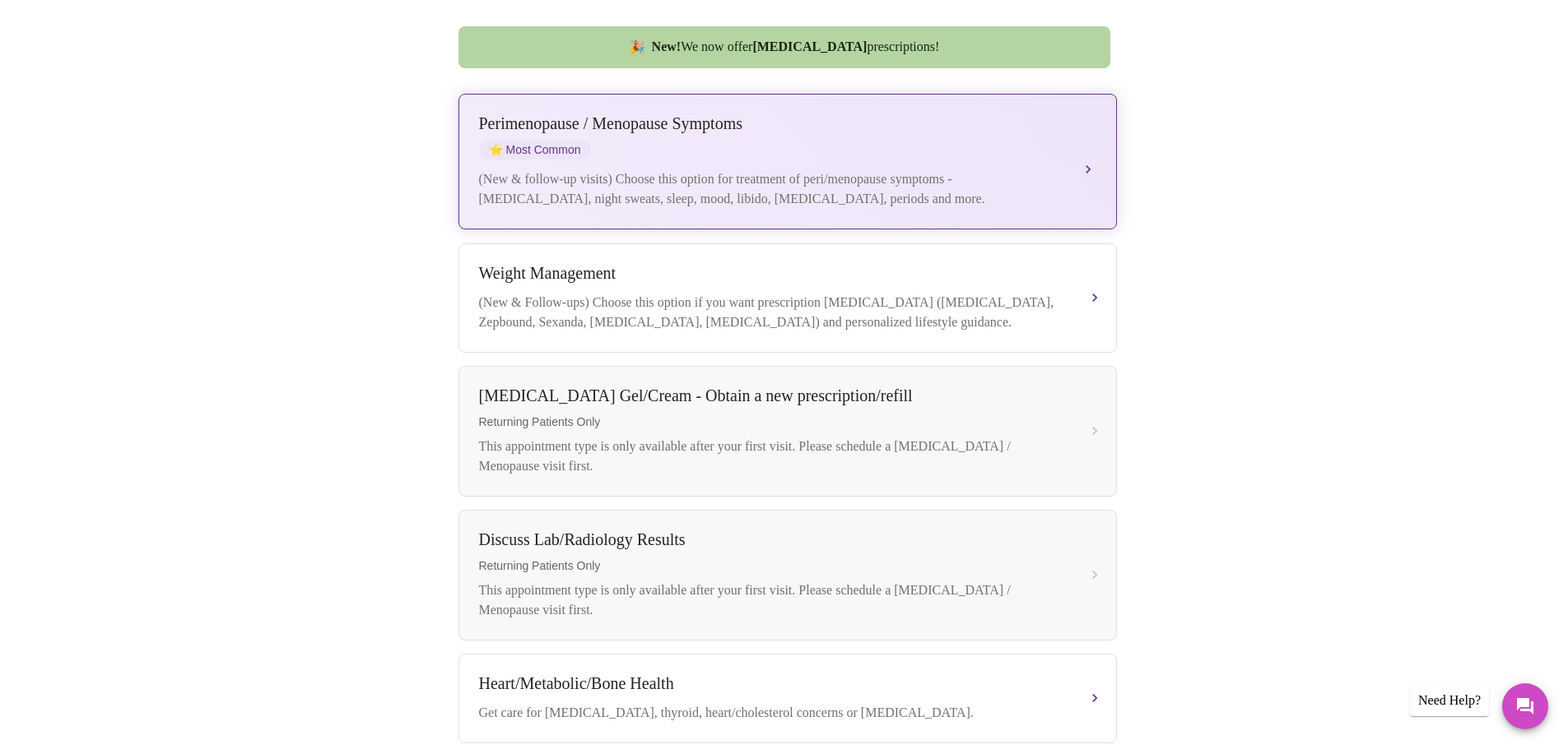
click at [1080, 144] on button "[MEDICAL_DATA] / Menopause Symptoms ⭐ Most Common (New & follow-up visits) Choo…" at bounding box center [788, 161] width 658 height 136
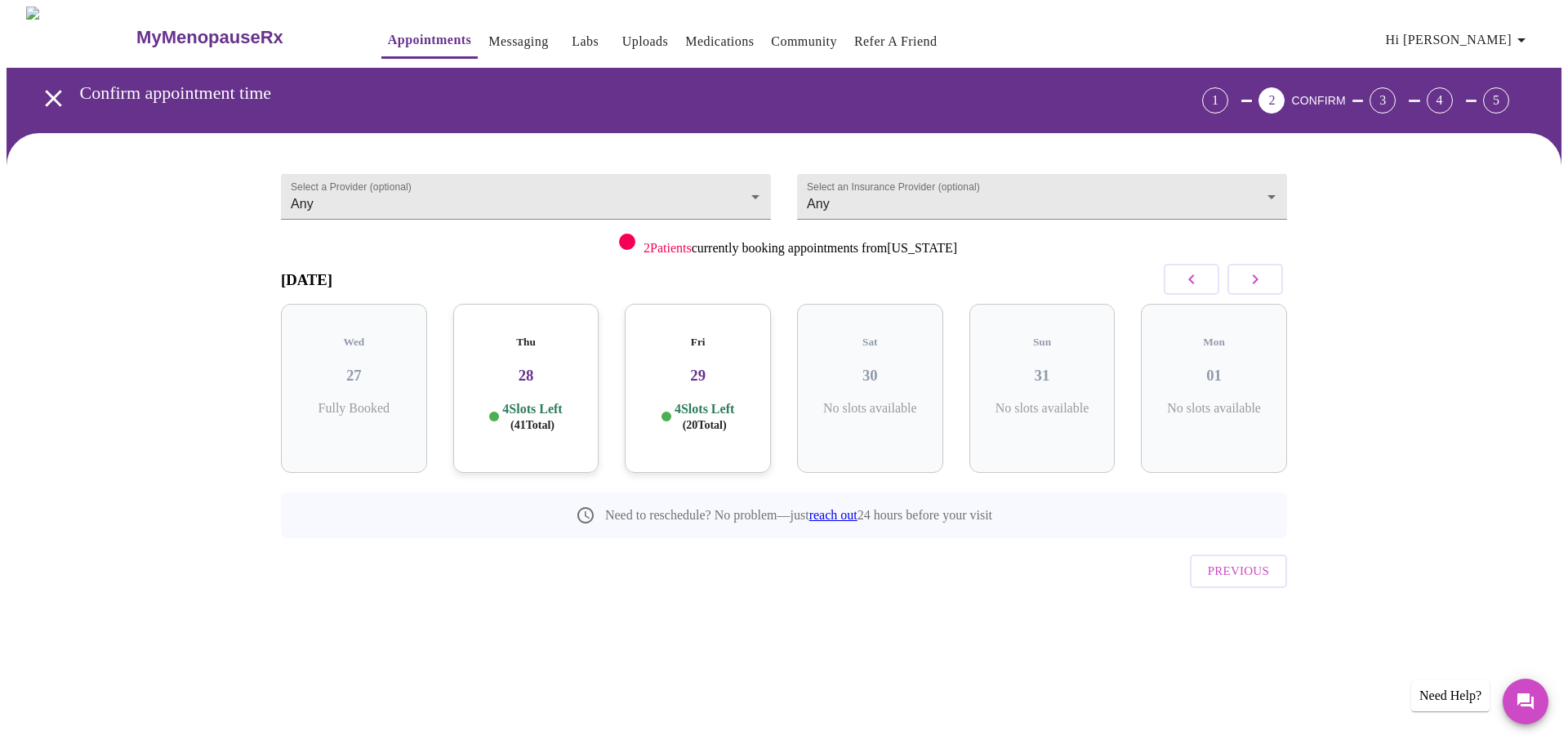
click at [514, 401] on p "4 Slots Left ( 41 Total)" at bounding box center [532, 416] width 59 height 32
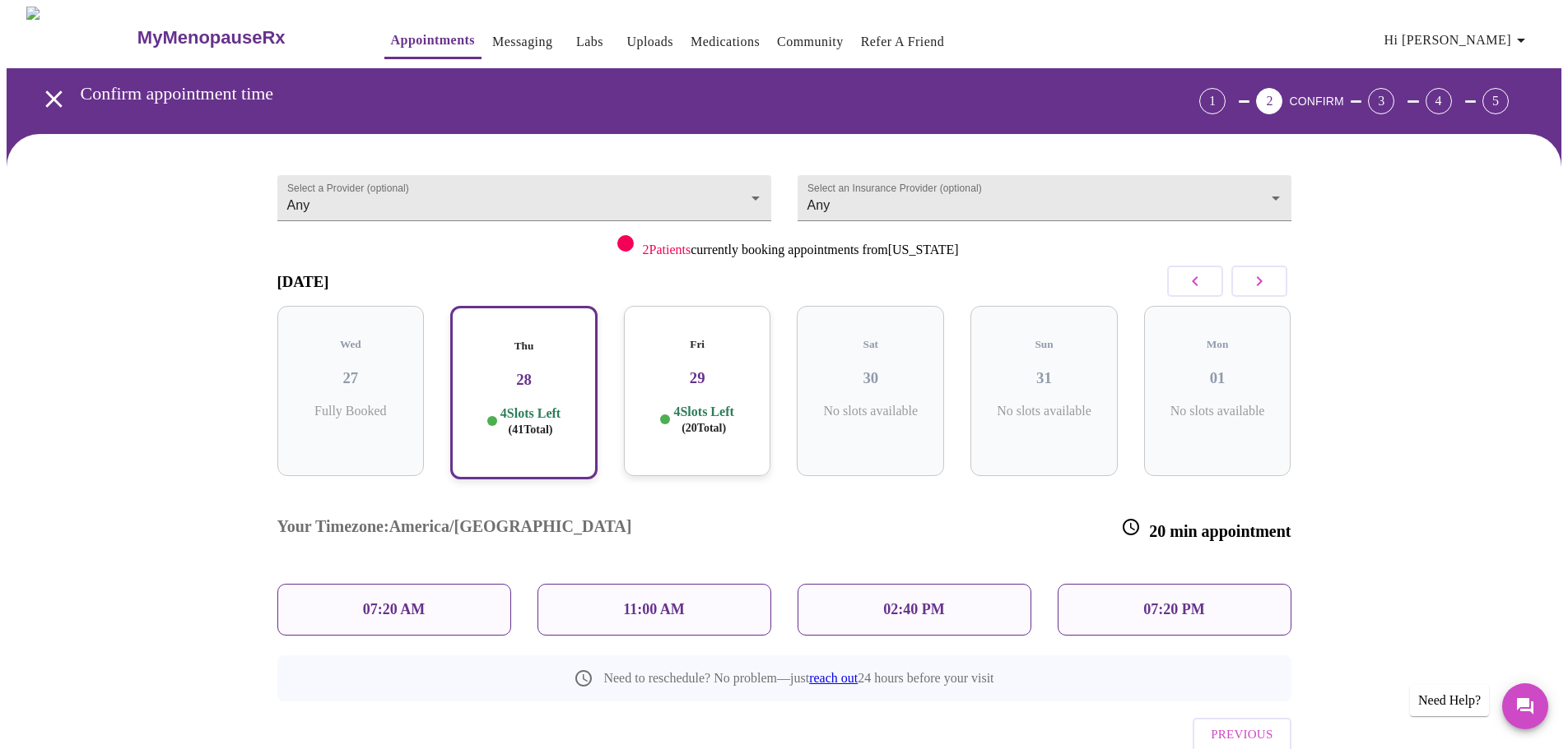
click at [916, 601] on p "02:40 PM" at bounding box center [912, 610] width 61 height 17
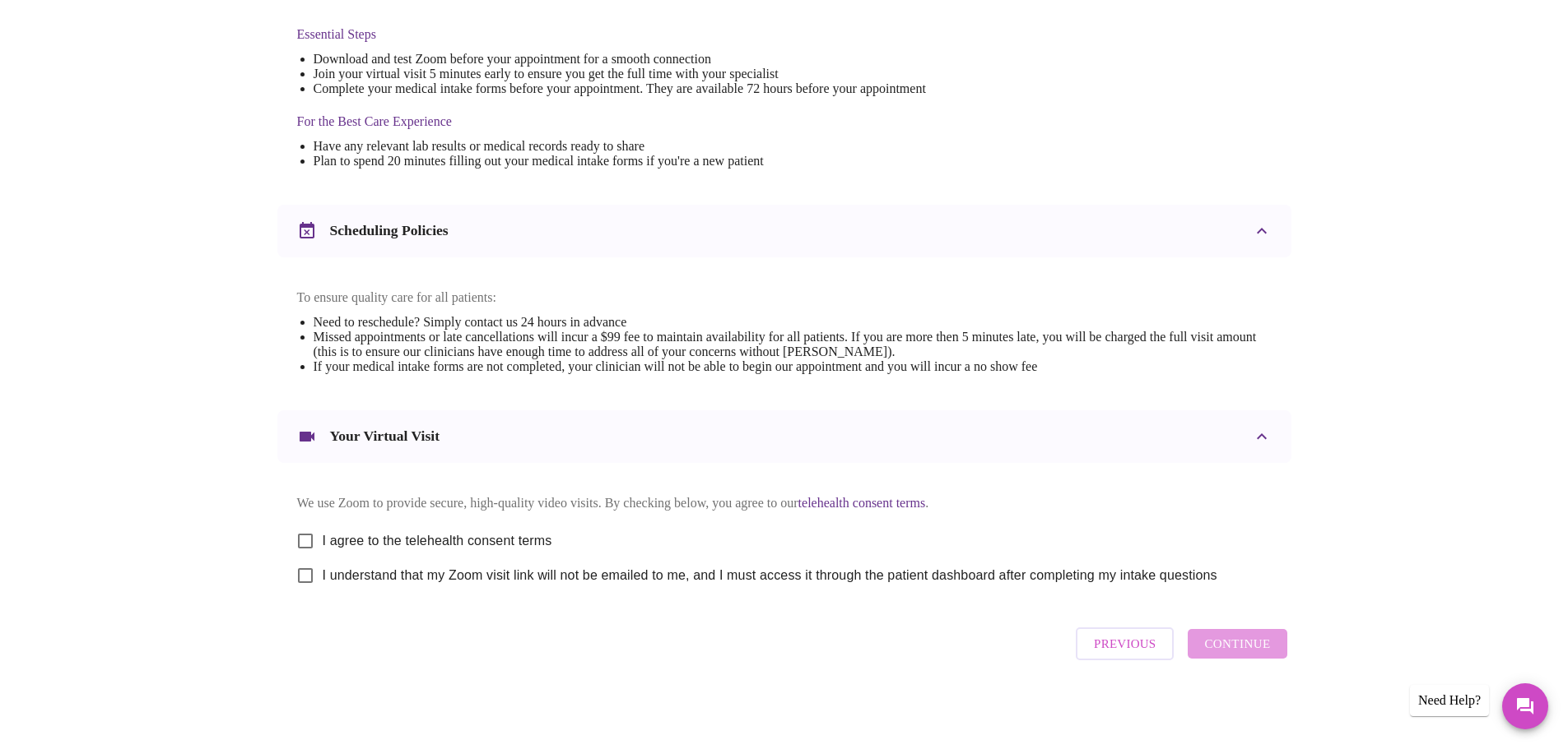
scroll to position [443, 0]
click at [313, 538] on input "I agree to the telehealth consent terms" at bounding box center [305, 541] width 35 height 35
checkbox input "true"
click at [311, 578] on input "I understand that my Zoom visit link will not be emailed to me, and I must acce…" at bounding box center [305, 576] width 35 height 35
checkbox input "true"
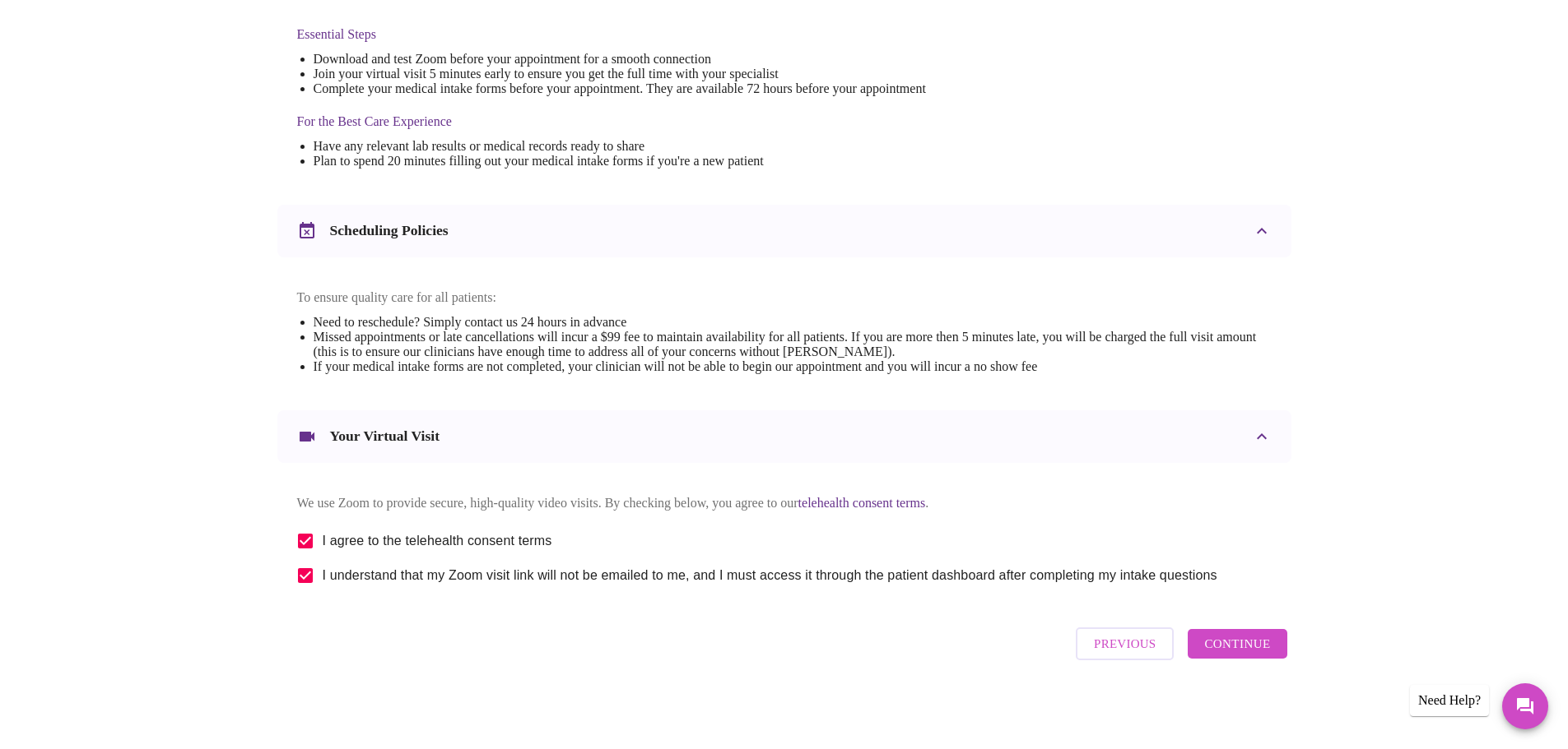
click at [1246, 648] on span "Continue" at bounding box center [1237, 644] width 66 height 21
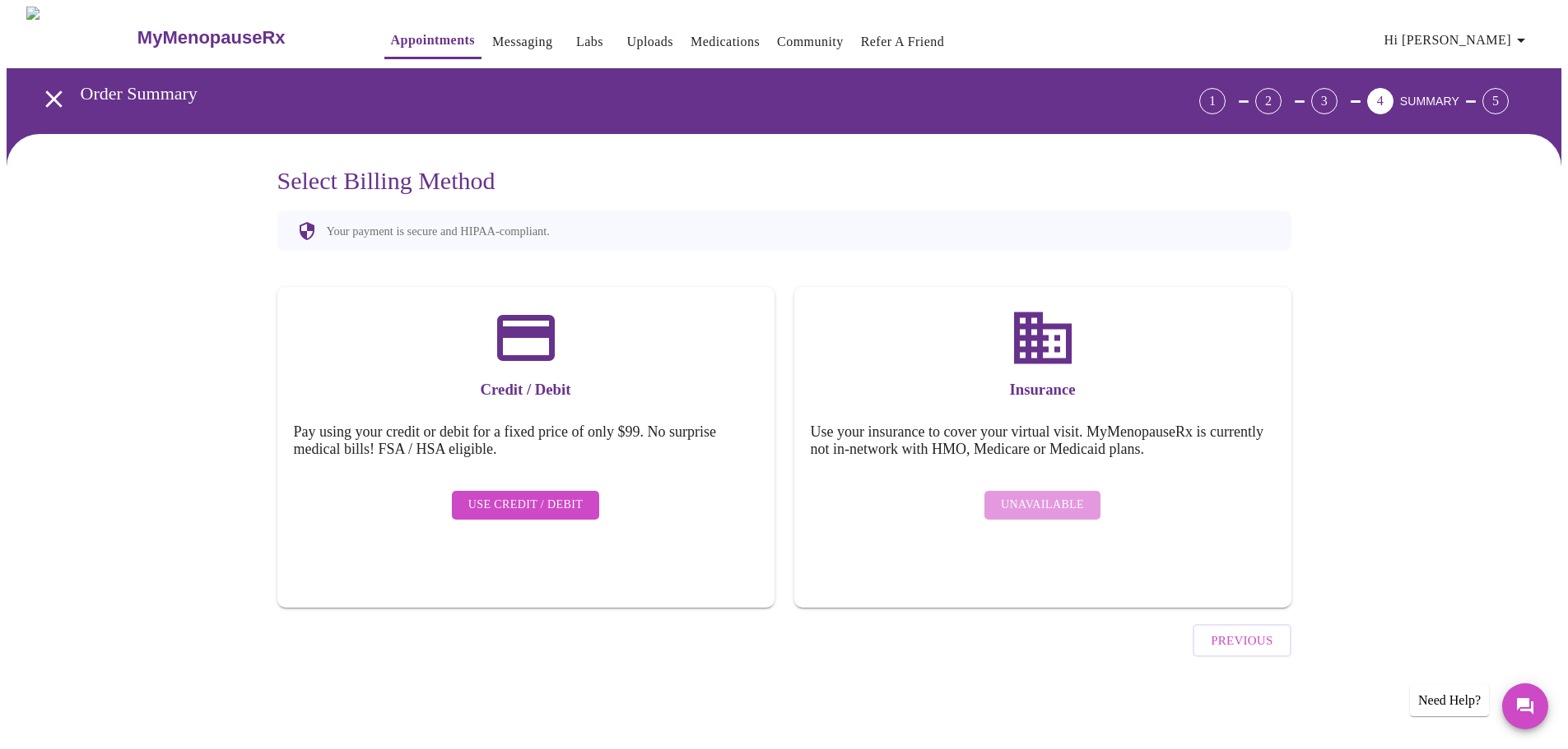
scroll to position [0, 0]
click at [569, 495] on span "Use Credit / Debit" at bounding box center [531, 505] width 115 height 20
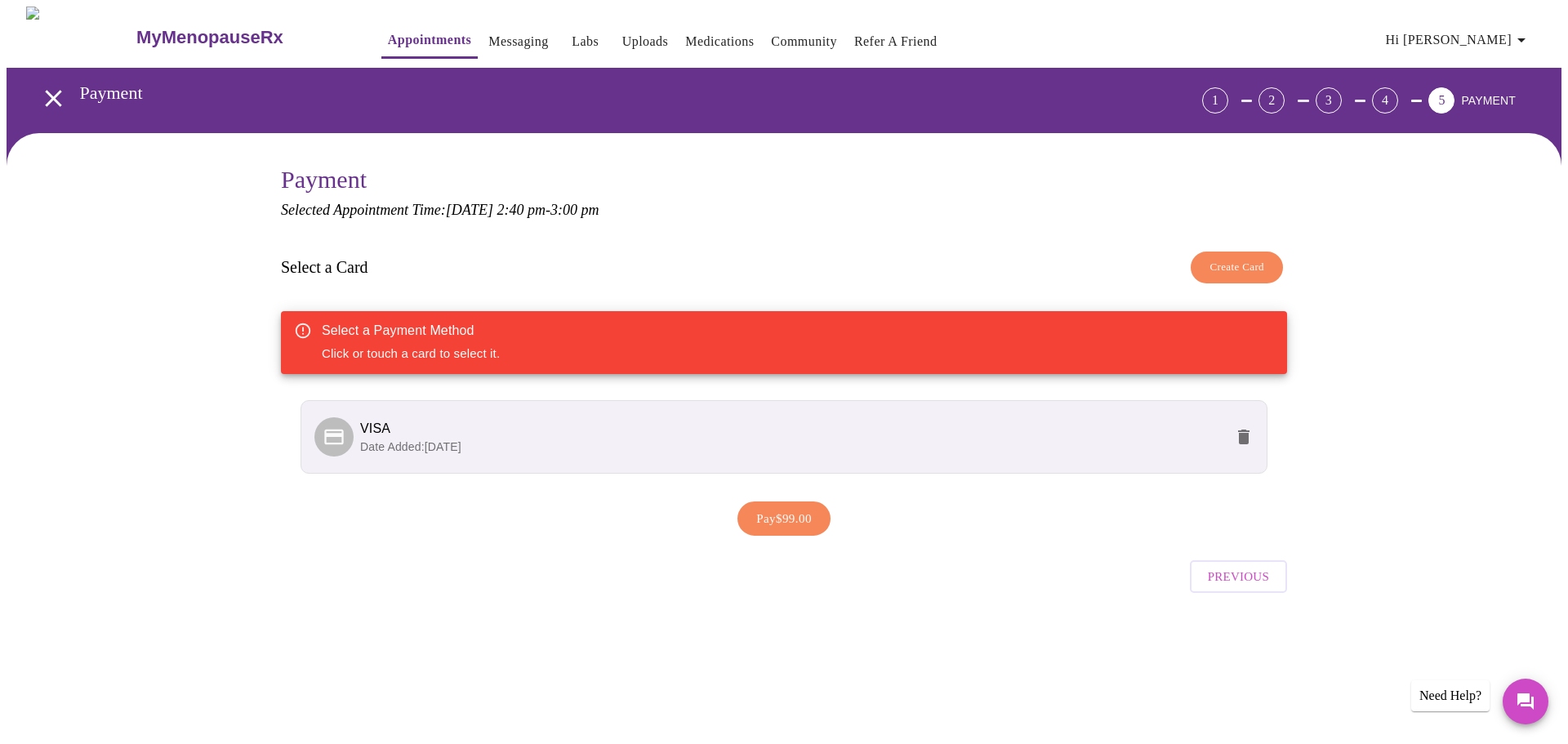
click at [518, 450] on p "Date Added: [DATE]" at bounding box center [793, 447] width 865 height 16
click at [365, 428] on span "VISA" at bounding box center [376, 429] width 31 height 13
click at [770, 529] on button "Pay $99.00" at bounding box center [784, 519] width 93 height 35
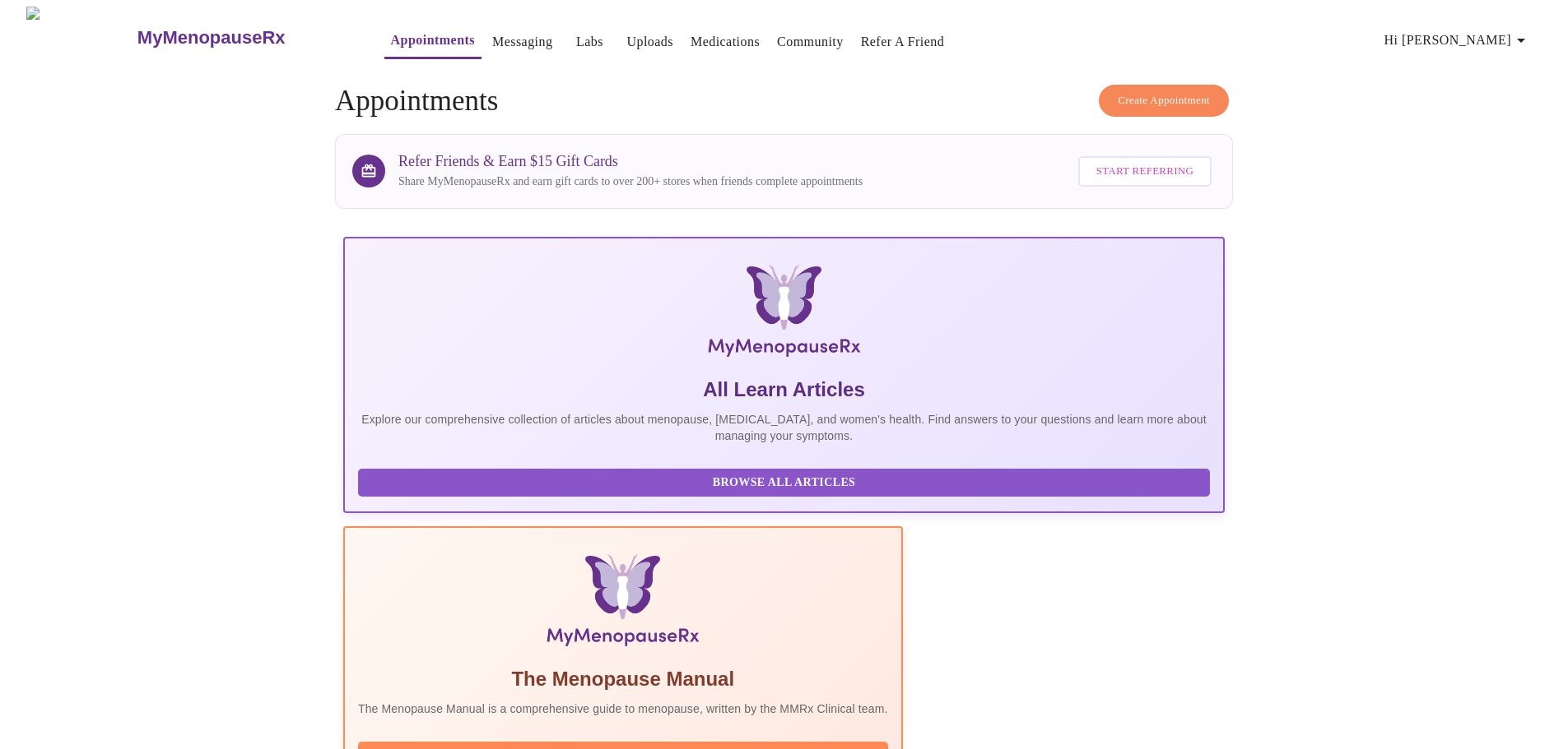
click at [1484, 34] on span "Hi [PERSON_NAME]" at bounding box center [1458, 41] width 147 height 23
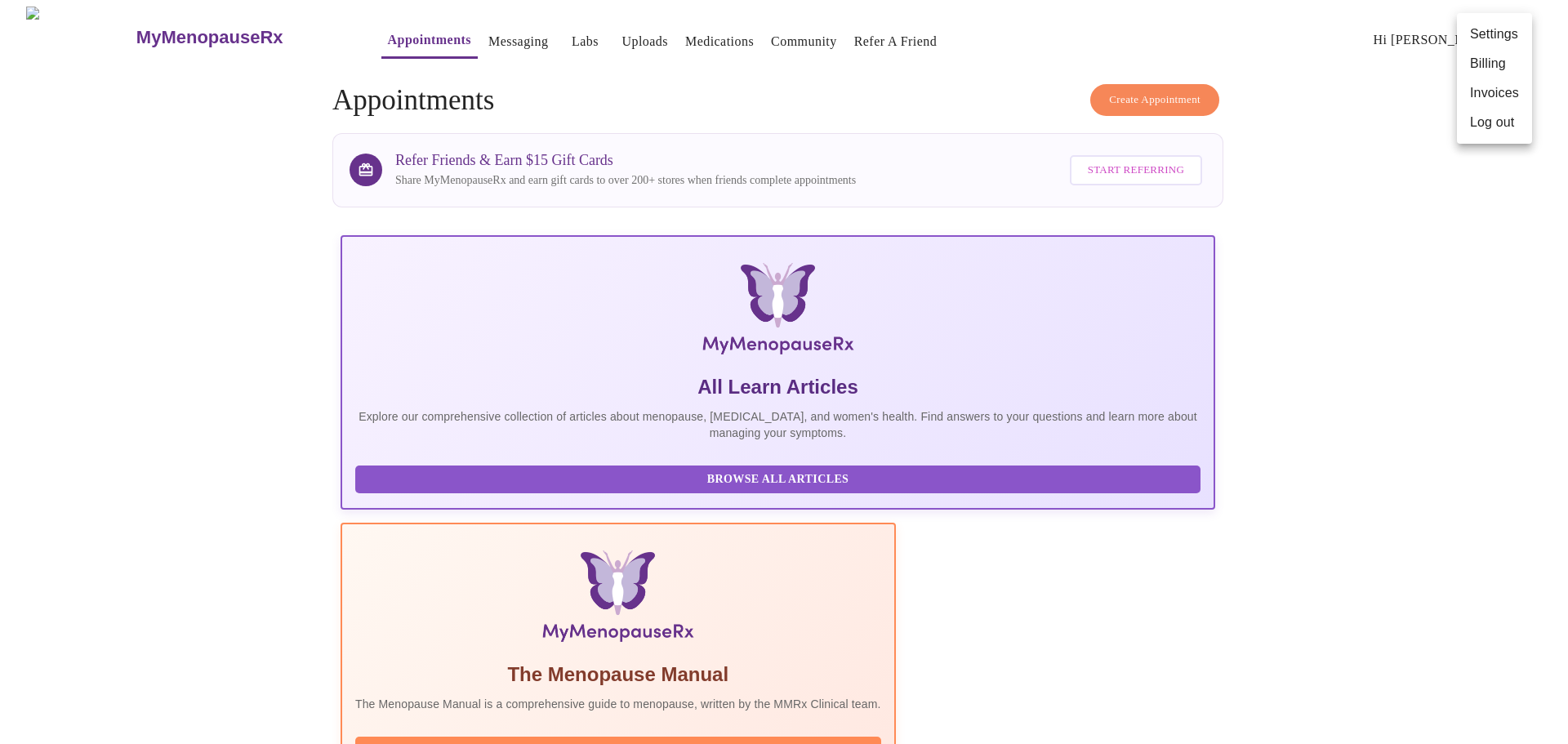
click at [1492, 122] on li "Log out" at bounding box center [1494, 122] width 75 height 30
